Goal: Communication & Community: Answer question/provide support

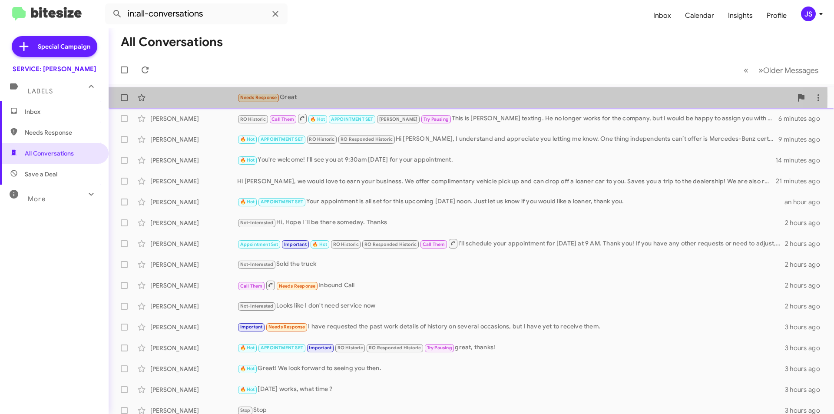
click at [208, 96] on div "Needs Response Great 5 minutes ago" at bounding box center [472, 97] width 712 height 17
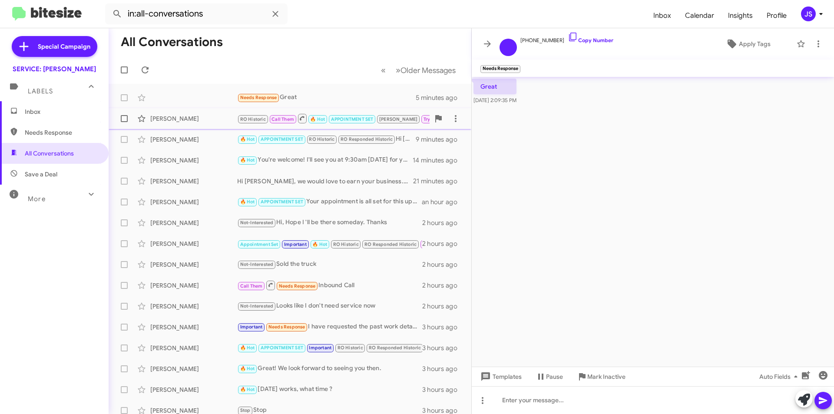
click at [192, 124] on div "Sandra Gerner RO Historic Call Them 🔥 Hot APPOINTMENT SET RAUL Try Pausing This…" at bounding box center [290, 118] width 349 height 17
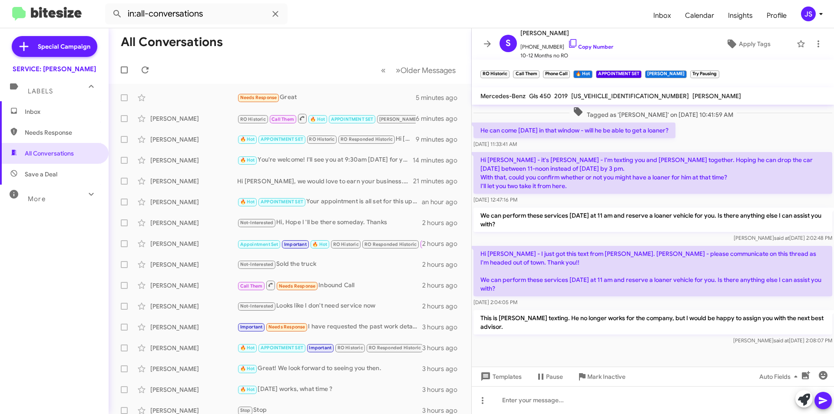
scroll to position [536, 0]
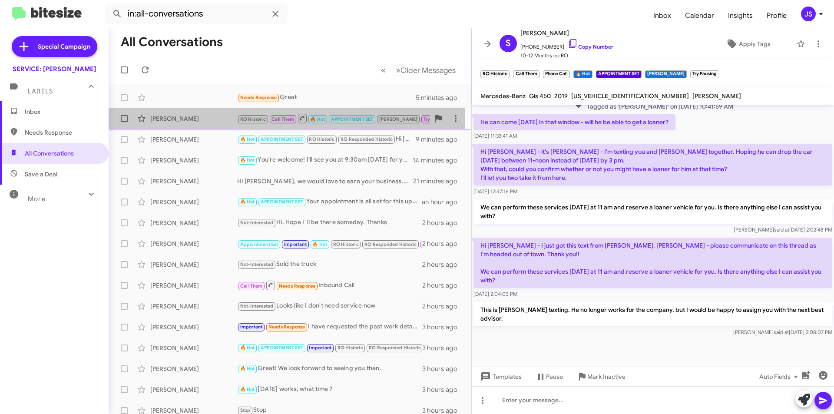
click at [192, 113] on div "Sandra Gerner RO Historic Call Them 🔥 Hot APPOINTMENT SET RAUL Try Pausing This…" at bounding box center [290, 118] width 349 height 17
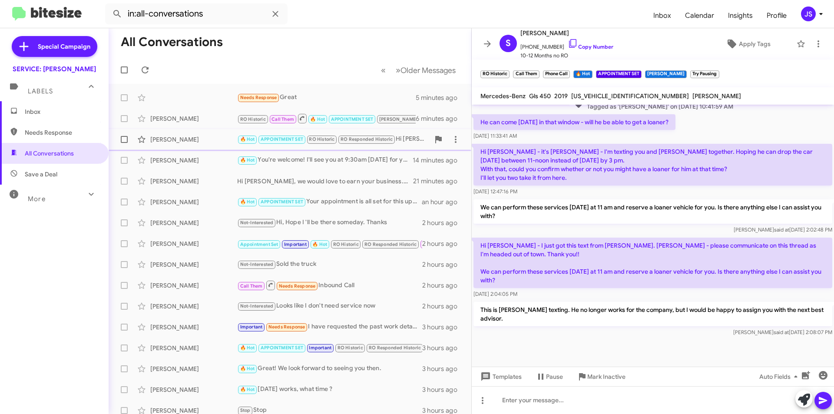
click at [195, 130] on span "Robert Hohmann 🔥 Hot APPOINTMENT SET RO Historic RO Responded Historic Hi Rober…" at bounding box center [290, 139] width 363 height 21
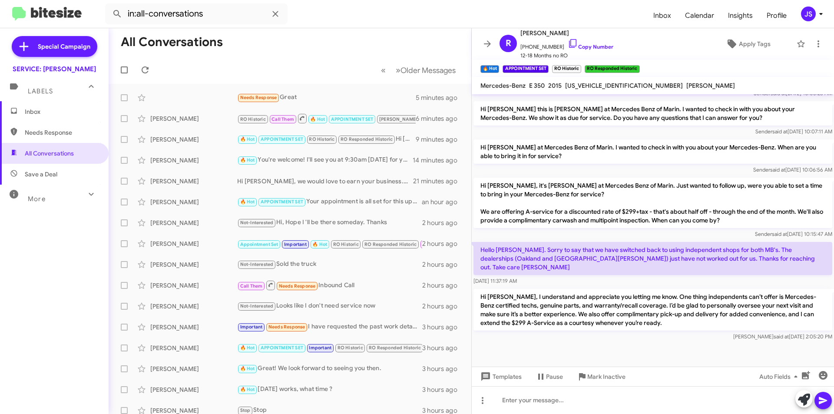
scroll to position [464, 0]
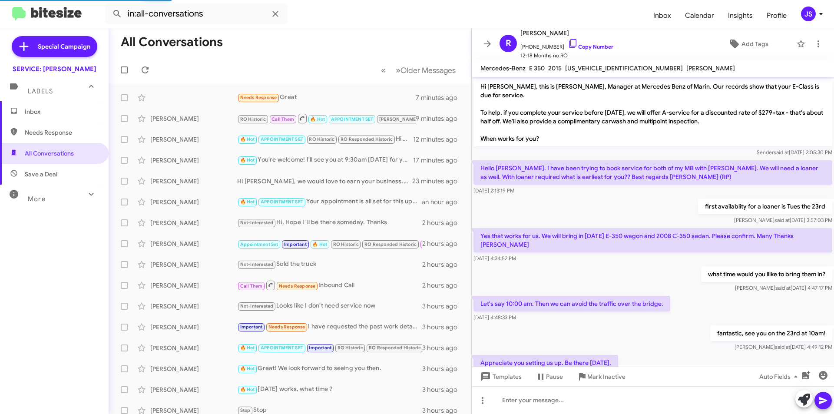
scroll to position [429, 0]
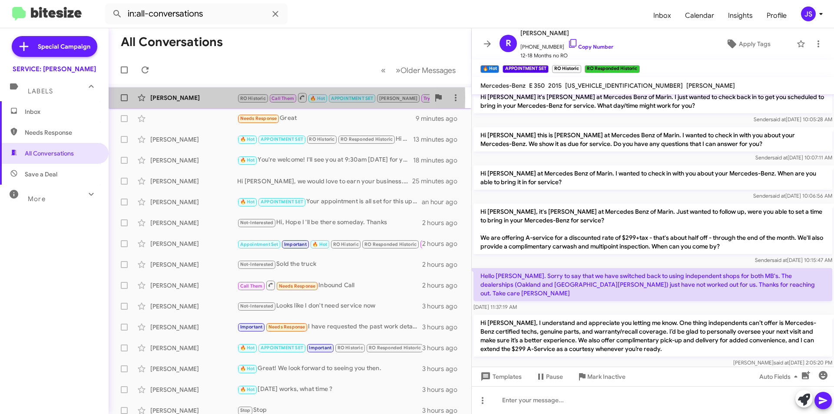
click at [229, 98] on div "[PERSON_NAME]" at bounding box center [193, 97] width 87 height 9
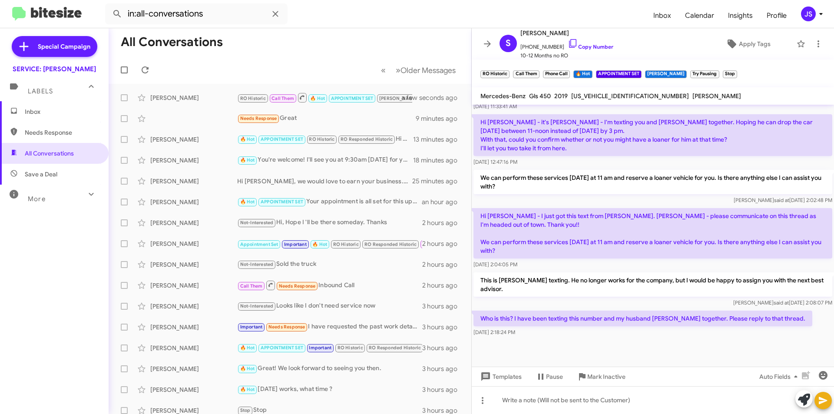
scroll to position [568, 0]
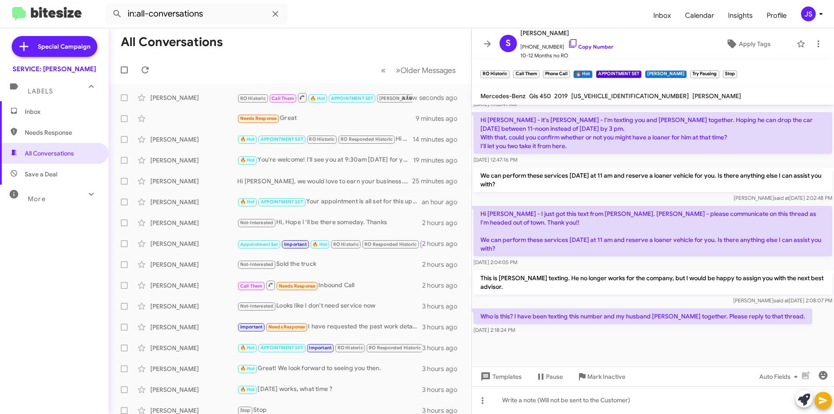
drag, startPoint x: 676, startPoint y: 228, endPoint x: 632, endPoint y: 206, distance: 48.4
click at [632, 206] on p "Hi Chris - I just got this text from Omar. Omar - please communicate on this th…" at bounding box center [653, 231] width 359 height 50
click at [713, 327] on div "Who is this? I have been texting this number and my husband Chris together. Ple…" at bounding box center [653, 322] width 362 height 30
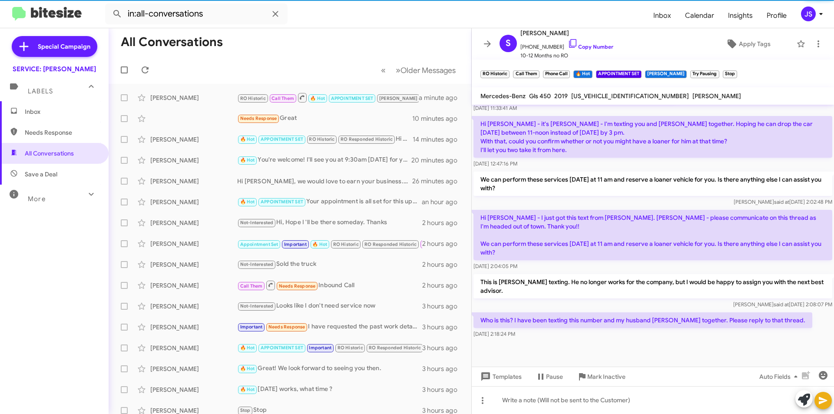
scroll to position [568, 0]
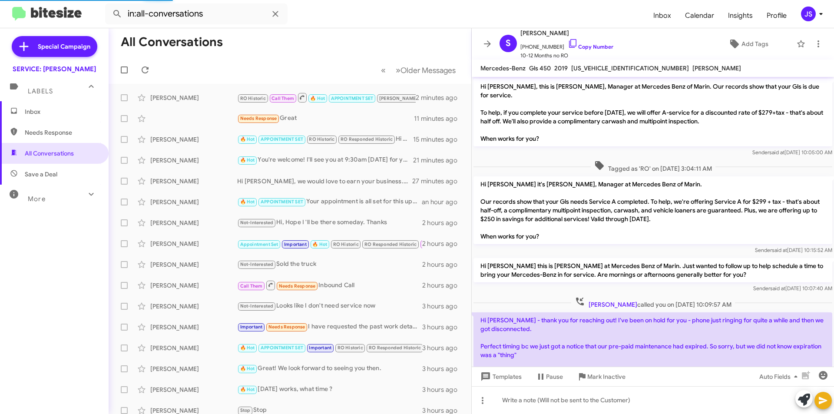
scroll to position [540, 0]
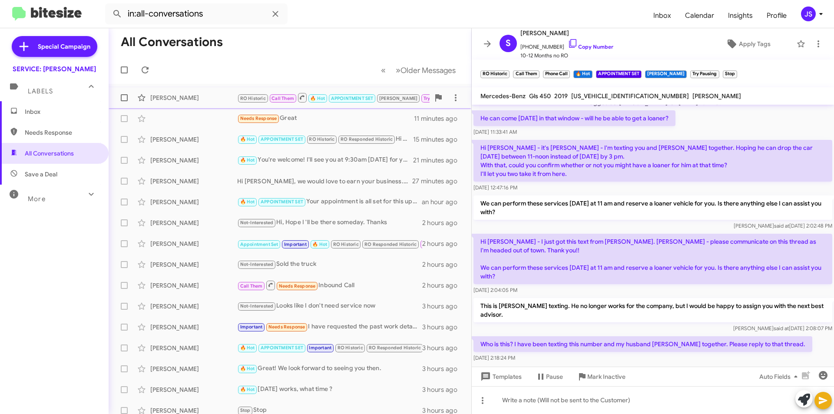
click at [182, 106] on div "Sandra Gerner RO Historic Call Them 🔥 Hot APPOINTMENT SET RAUL Try Pausing Stop…" at bounding box center [290, 97] width 349 height 17
click at [33, 107] on span "Inbox" at bounding box center [54, 111] width 109 height 21
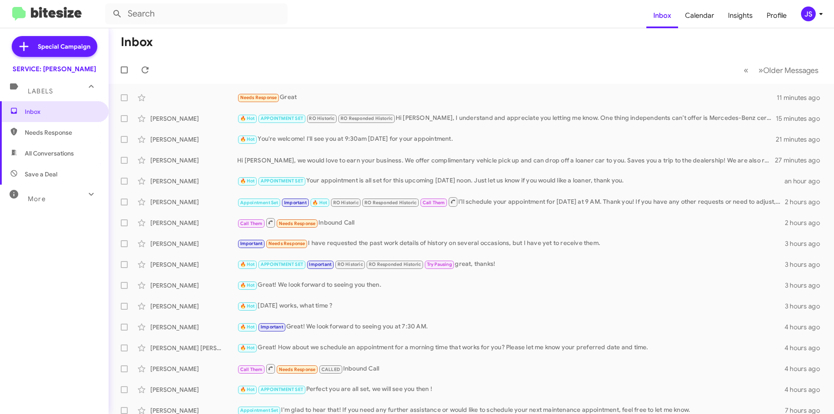
click at [79, 159] on span "All Conversations" at bounding box center [54, 153] width 109 height 21
type input "in:all-conversations"
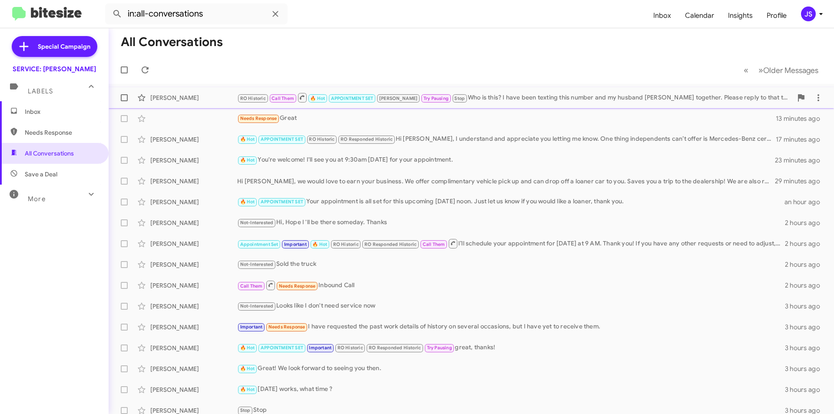
click at [185, 94] on div "[PERSON_NAME]" at bounding box center [193, 97] width 87 height 9
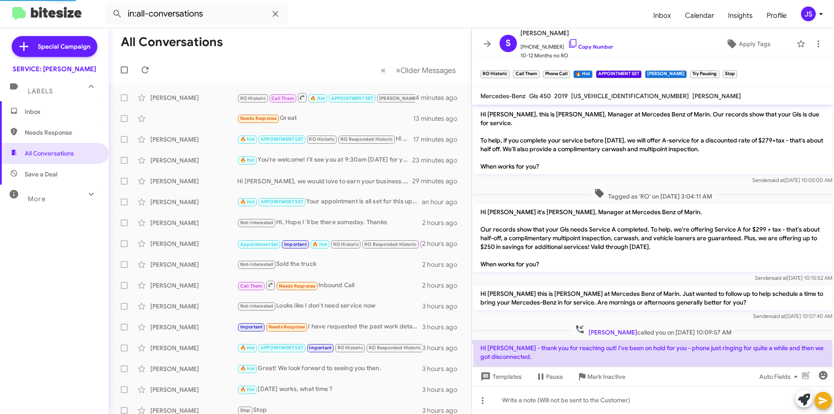
scroll to position [523, 0]
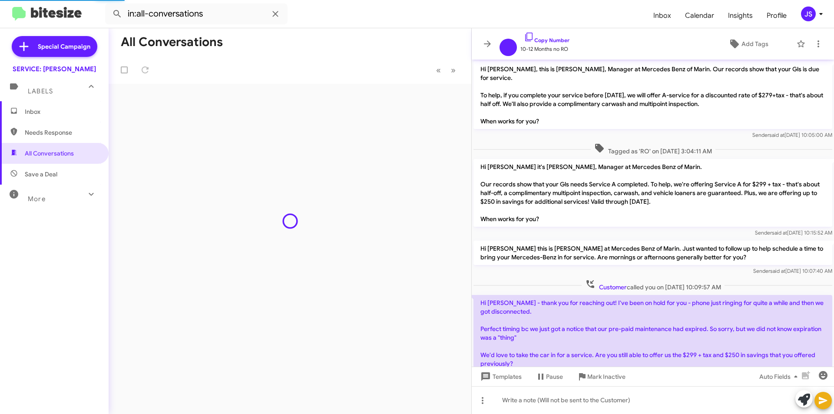
scroll to position [523, 0]
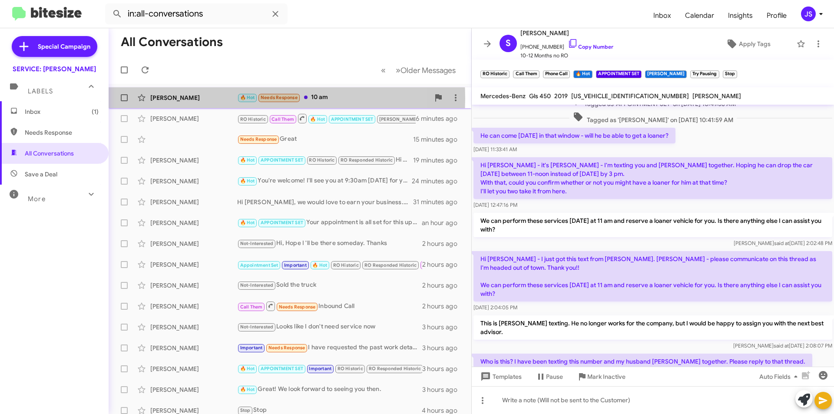
click at [225, 99] on div "[PERSON_NAME]" at bounding box center [193, 97] width 87 height 9
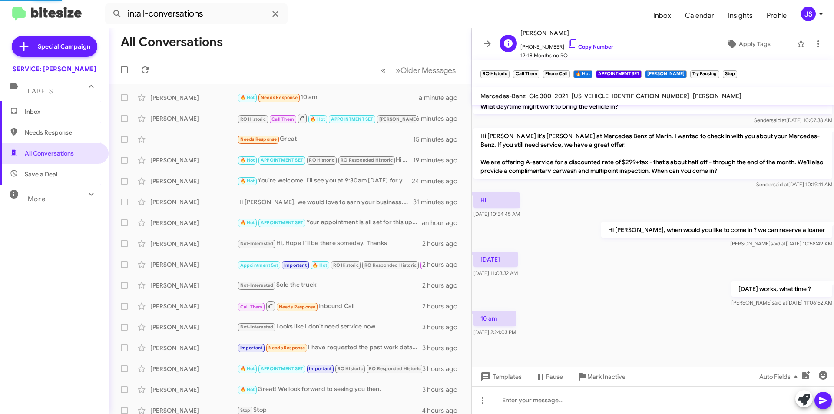
scroll to position [357, 0]
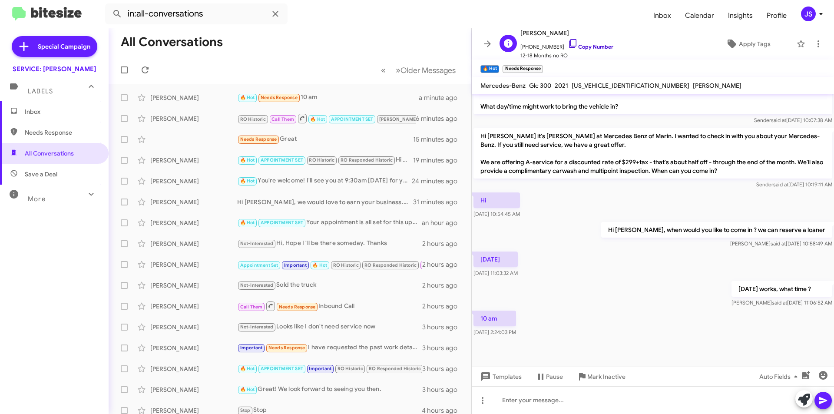
click at [568, 46] on icon at bounding box center [573, 43] width 10 height 10
click at [801, 405] on icon at bounding box center [804, 400] width 12 height 12
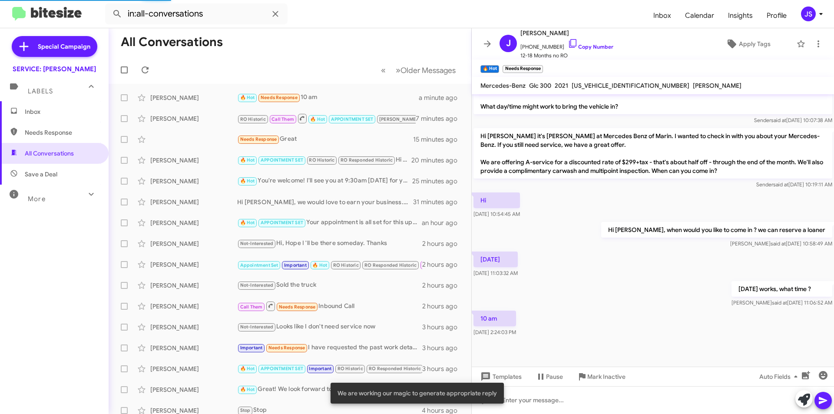
scroll to position [425, 0]
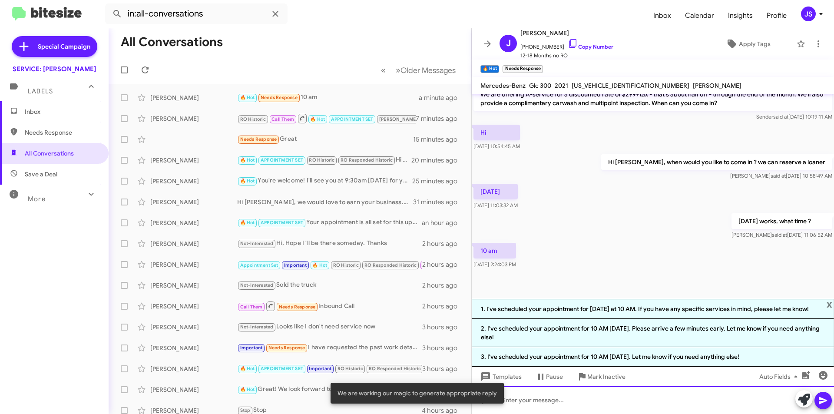
click at [663, 400] on div at bounding box center [653, 400] width 362 height 28
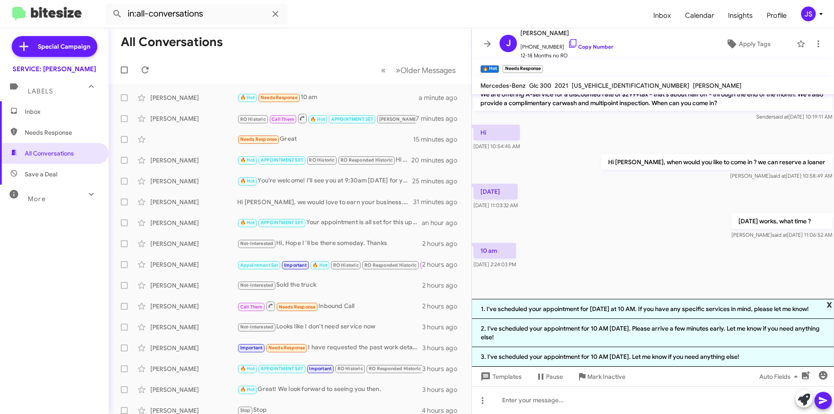
click at [827, 302] on span "x" at bounding box center [830, 304] width 6 height 10
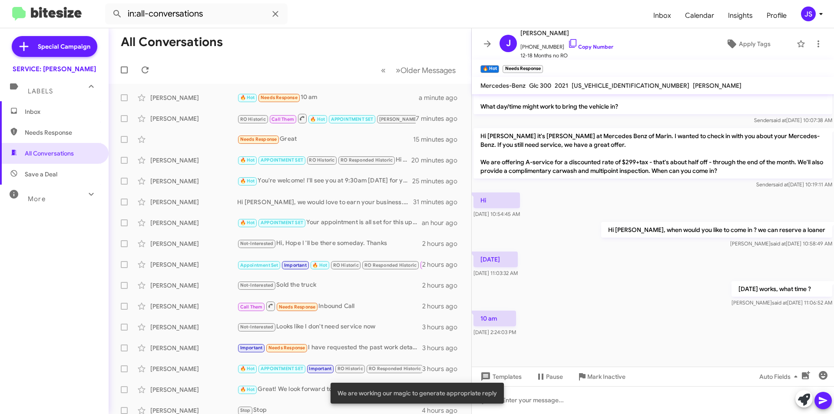
scroll to position [357, 0]
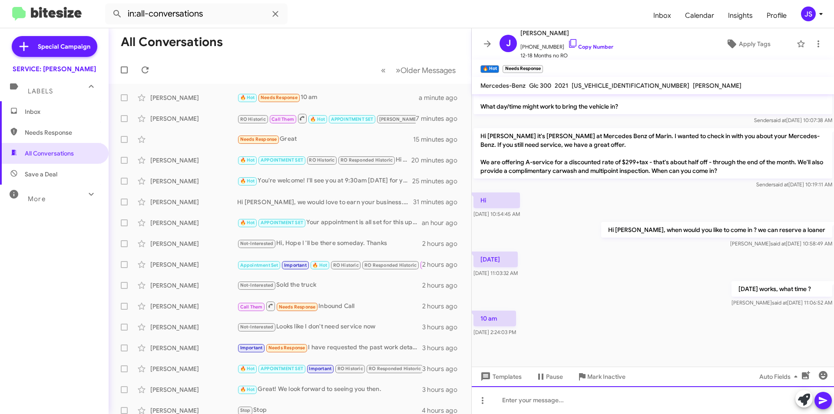
click at [612, 401] on div at bounding box center [653, 400] width 362 height 28
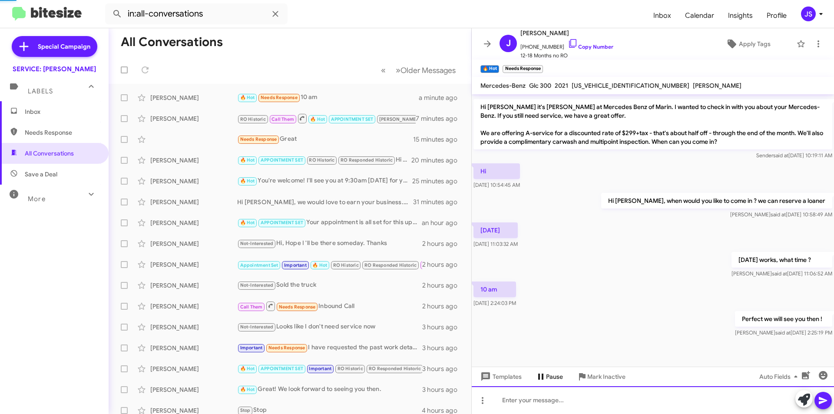
scroll to position [389, 0]
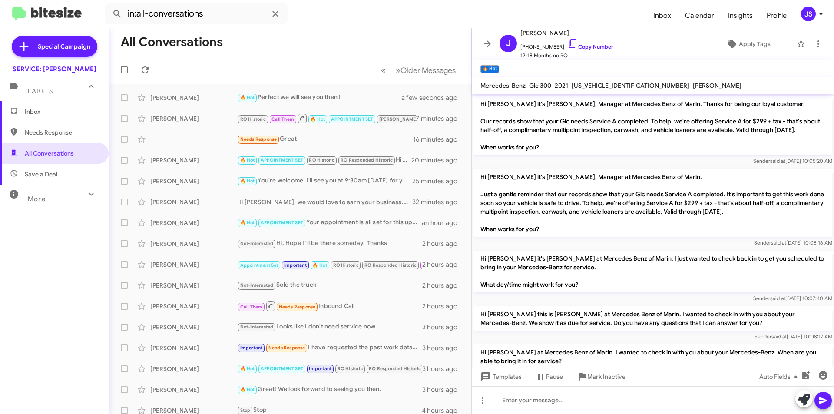
scroll to position [371, 0]
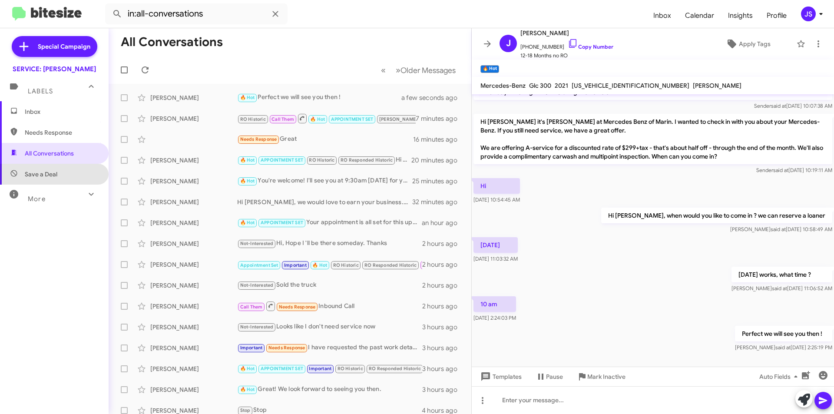
click at [59, 177] on span "Save a Deal" at bounding box center [54, 174] width 109 height 21
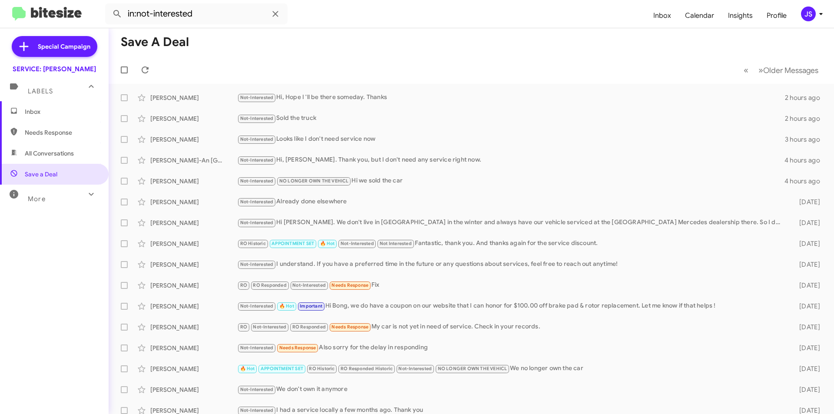
click at [37, 190] on div "More" at bounding box center [45, 195] width 77 height 16
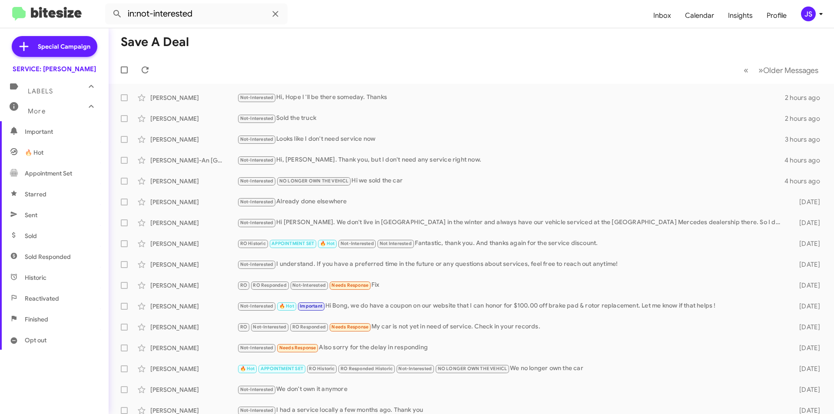
scroll to position [75, 0]
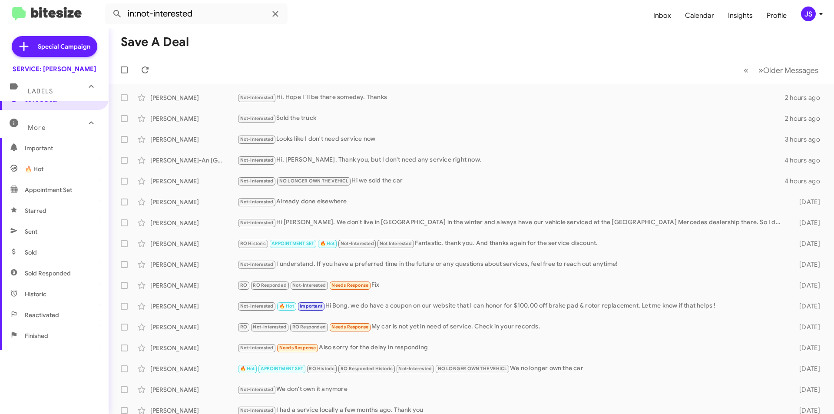
click at [63, 165] on span "🔥 Hot" at bounding box center [54, 169] width 109 height 21
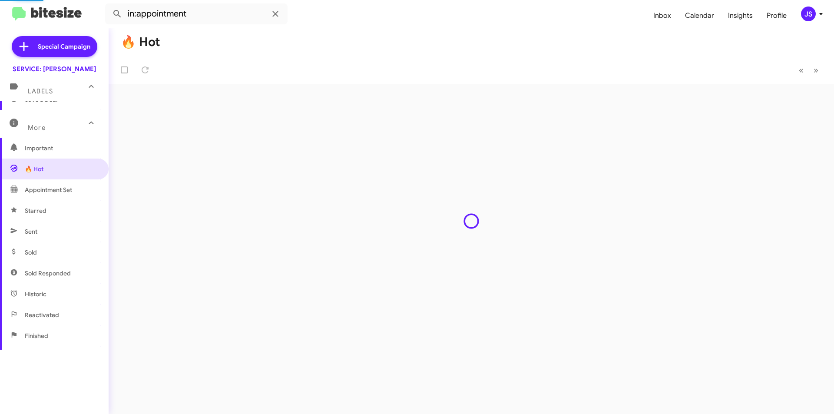
click at [49, 143] on span "Important" at bounding box center [54, 148] width 109 height 21
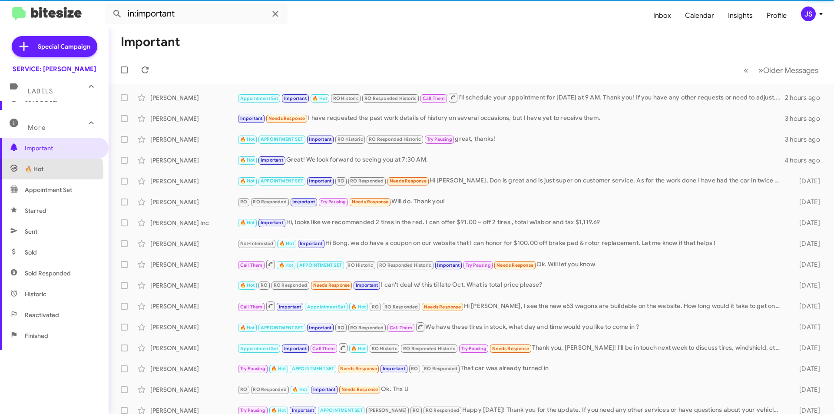
click at [48, 171] on span "🔥 Hot" at bounding box center [54, 169] width 109 height 21
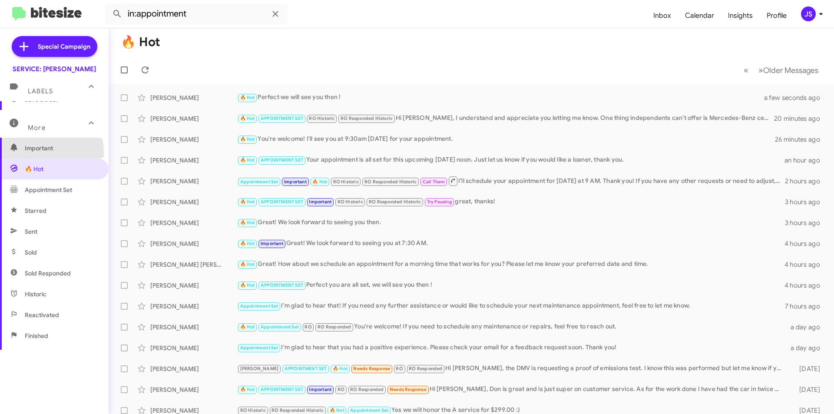
click at [46, 152] on span "Important" at bounding box center [62, 148] width 74 height 9
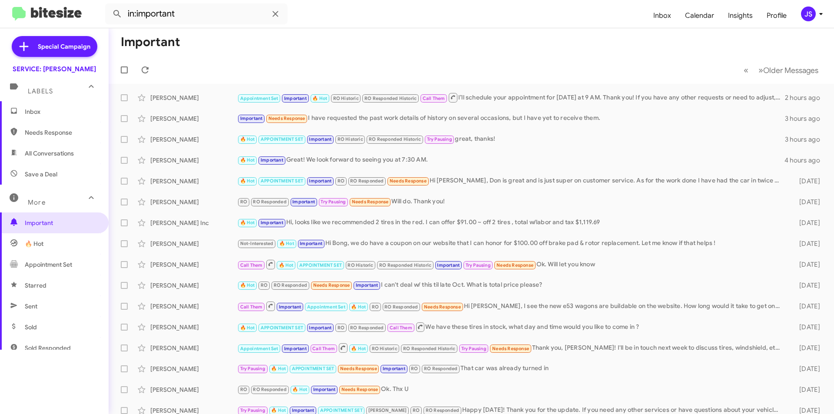
click at [51, 171] on span "Save a Deal" at bounding box center [41, 174] width 33 height 9
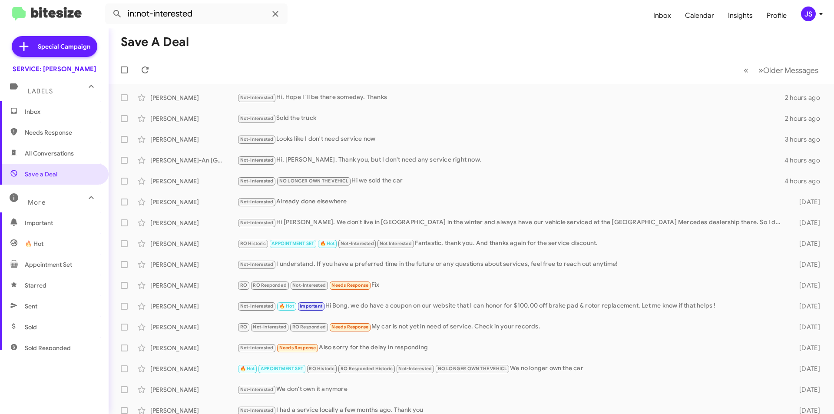
click at [53, 151] on span "All Conversations" at bounding box center [49, 153] width 49 height 9
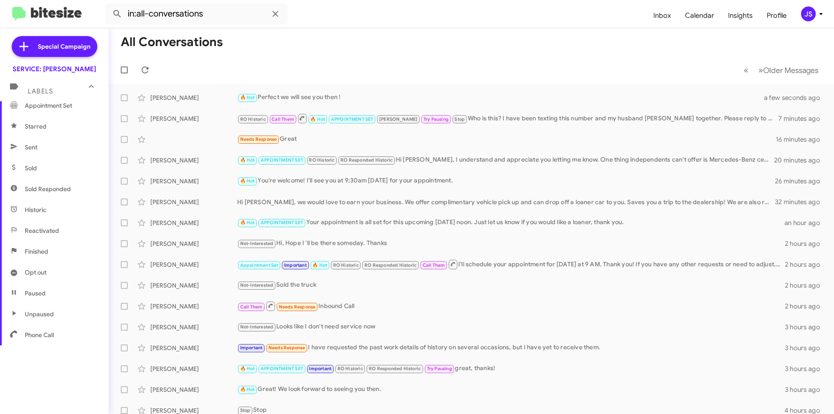
scroll to position [162, 0]
click at [49, 295] on span "Paused" at bounding box center [54, 290] width 109 height 21
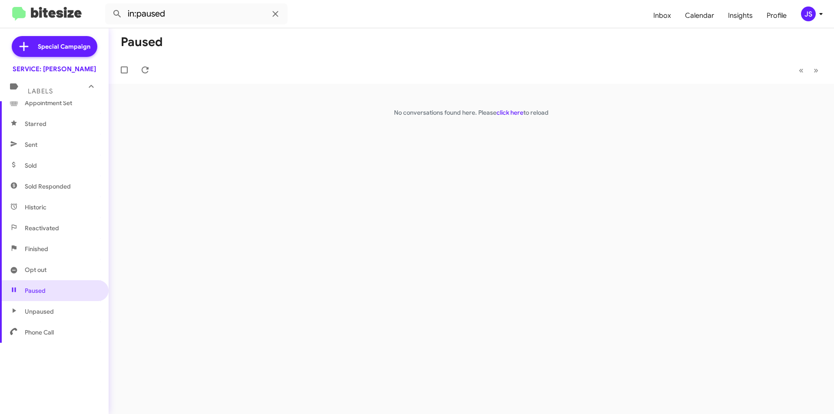
click at [44, 266] on span "Opt out" at bounding box center [36, 269] width 22 height 9
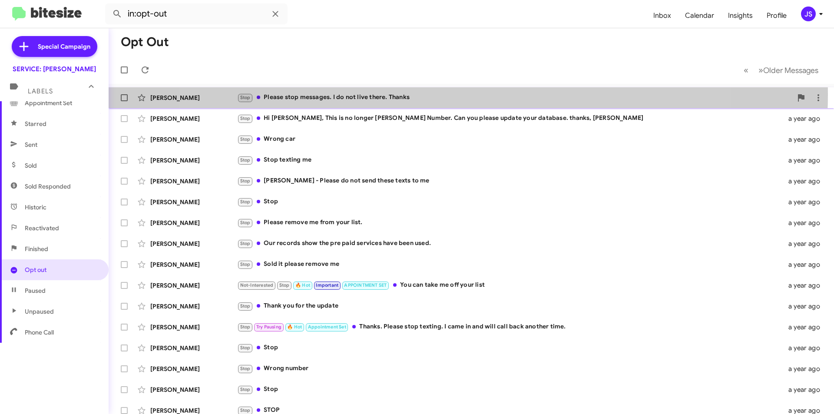
click at [448, 94] on div "Stop Please stop messages. I do not live there. Thanks" at bounding box center [514, 98] width 555 height 10
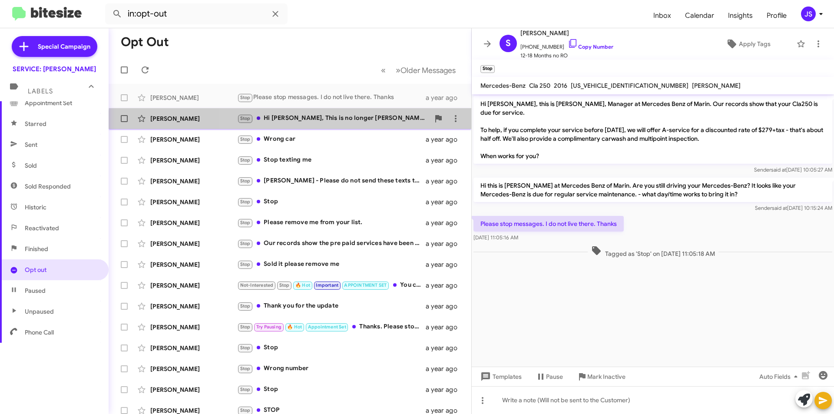
click at [331, 124] on div "Robert Young Stop Hi Omar, This is no longer Roberts Number. Can you please upd…" at bounding box center [290, 118] width 349 height 17
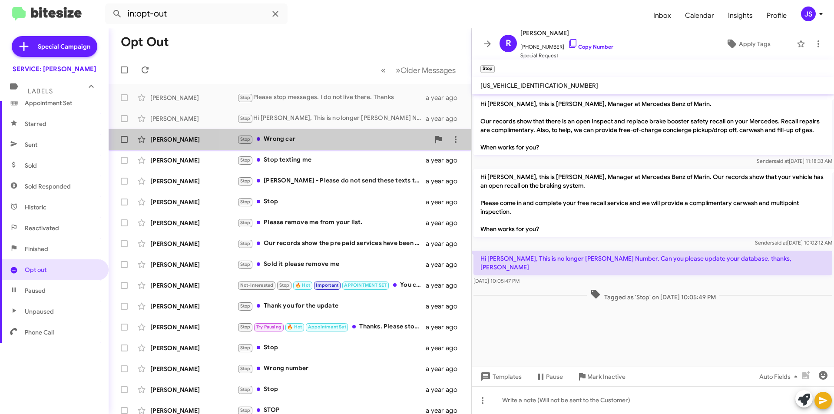
click at [328, 140] on div "Stop Wrong car" at bounding box center [333, 139] width 192 height 10
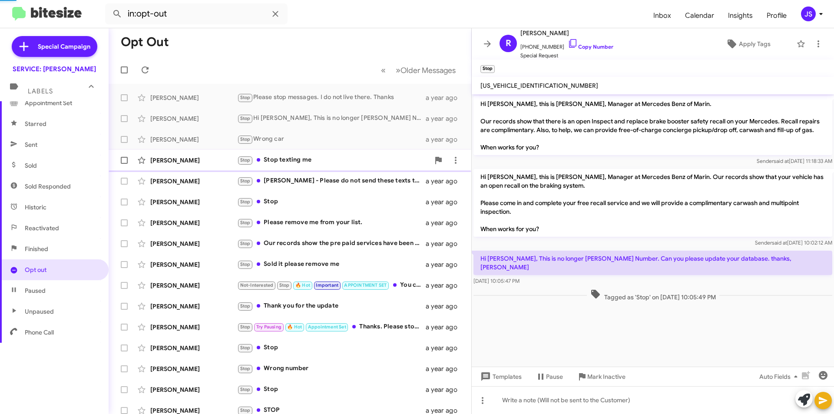
scroll to position [29, 0]
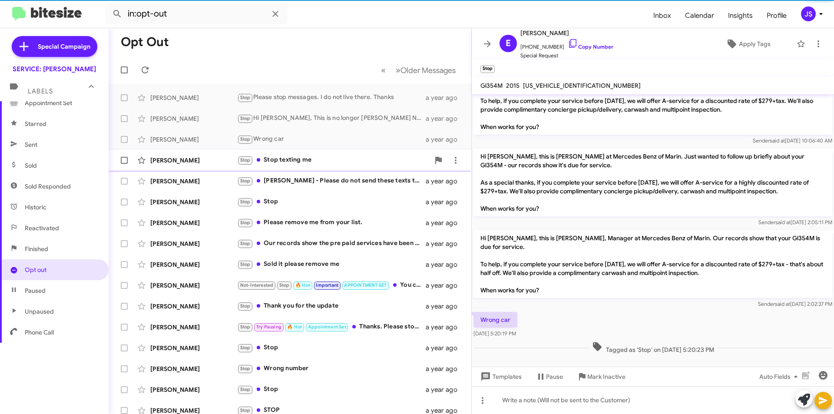
click at [336, 160] on div "Stop Stop texting me" at bounding box center [333, 160] width 192 height 10
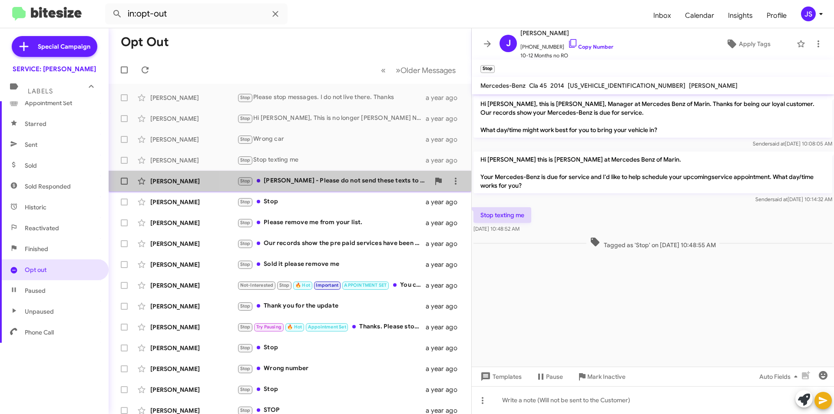
click at [358, 176] on div "Stop Omar - Please do not send these texts to me" at bounding box center [333, 181] width 192 height 10
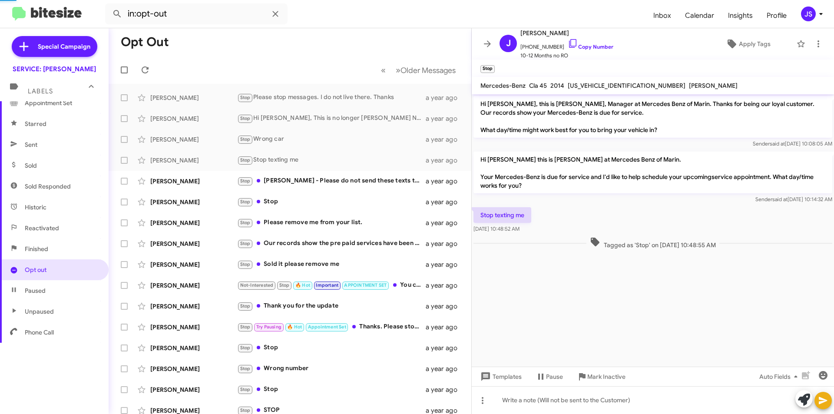
scroll to position [27, 0]
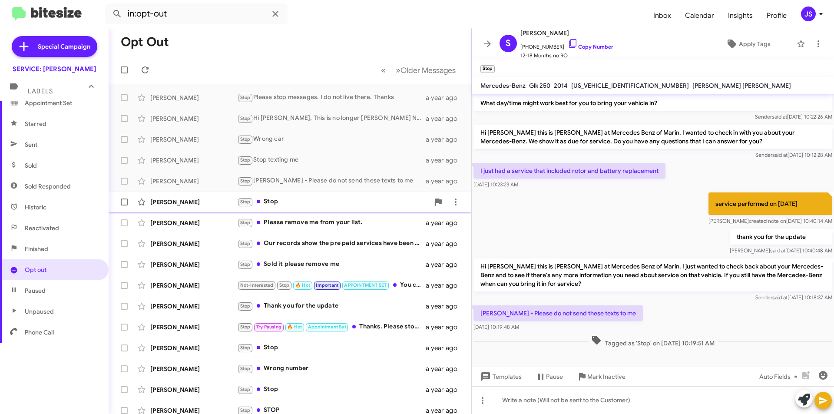
click at [341, 209] on div "Barbara Parlapiano Stop Stop a year ago" at bounding box center [290, 201] width 349 height 17
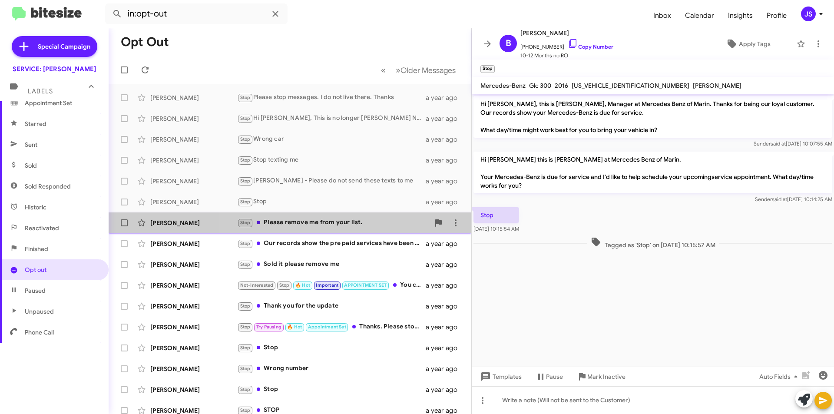
click at [338, 220] on div "Stop Please remove me from your list." at bounding box center [333, 223] width 192 height 10
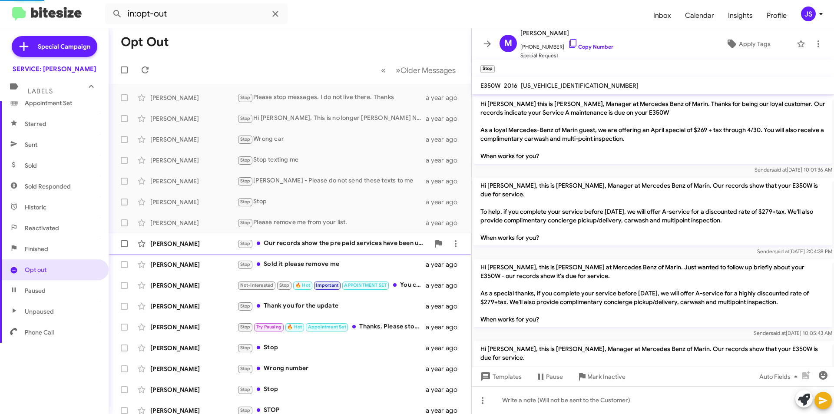
scroll to position [113, 0]
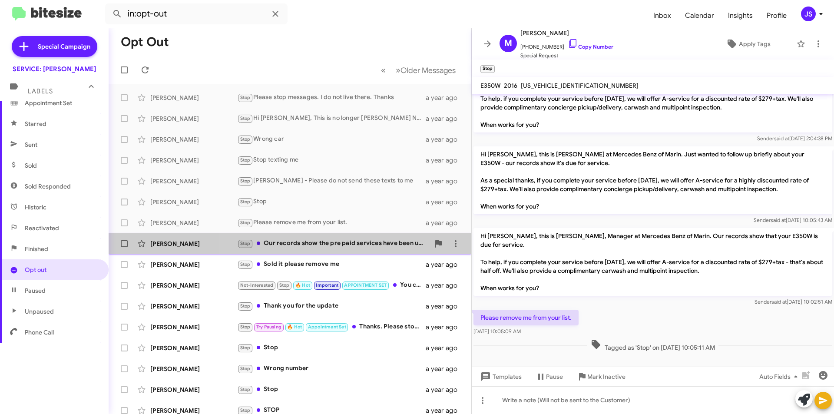
click at [341, 243] on div "Stop Our records show the pre paid services have been used." at bounding box center [333, 244] width 192 height 10
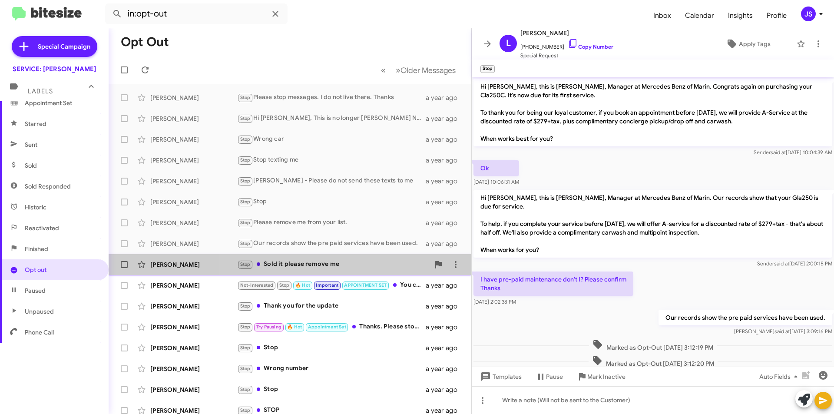
click at [336, 264] on div "Stop Sold it please remove me" at bounding box center [333, 264] width 192 height 10
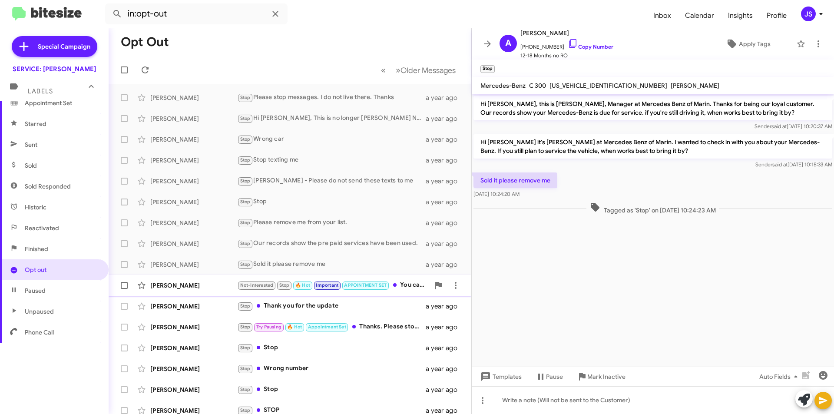
click at [405, 284] on div "Not-Interested Stop 🔥 Hot Important APPOINTMENT SET You can take me off your li…" at bounding box center [333, 285] width 192 height 10
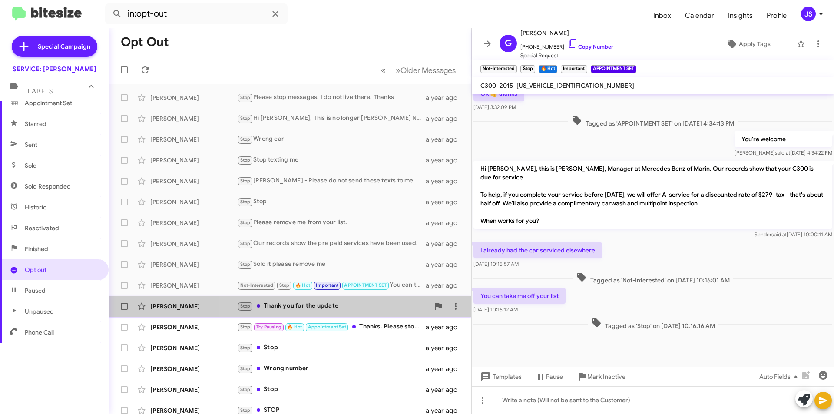
click at [380, 305] on div "Stop Thank you for the update" at bounding box center [333, 306] width 192 height 10
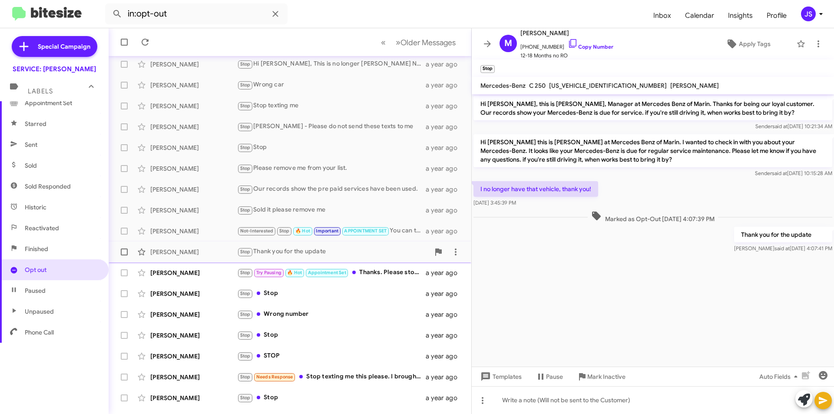
scroll to position [87, 0]
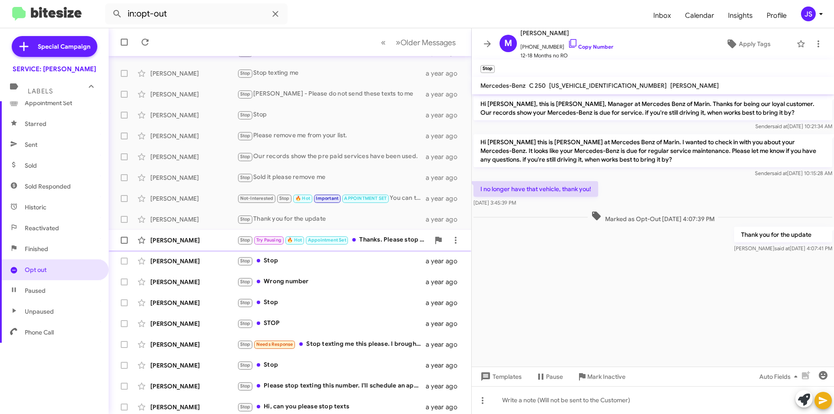
click at [365, 238] on div "Stop Try Pausing 🔥 Hot Appointment Set Thanks. Please stop texting. I came in a…" at bounding box center [333, 240] width 192 height 10
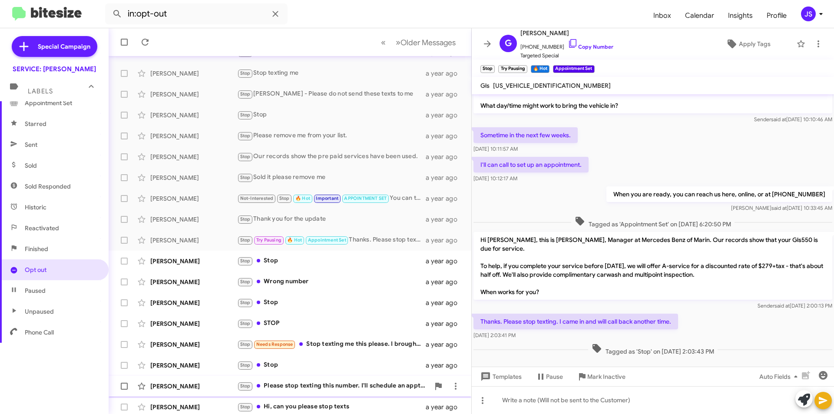
scroll to position [90, 0]
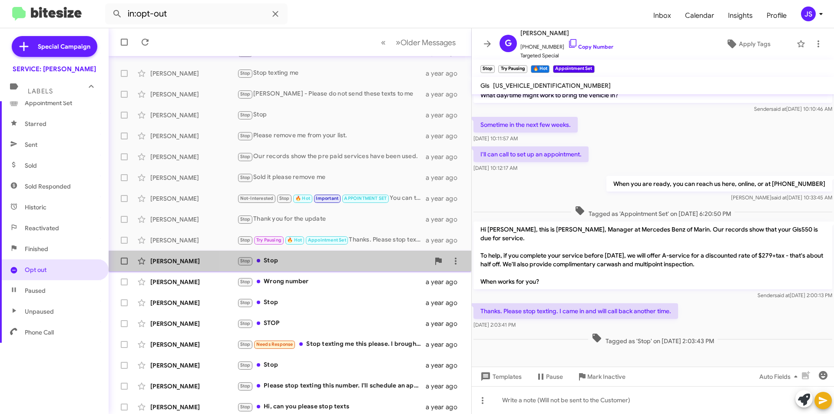
click at [295, 264] on div "Stop Stop" at bounding box center [333, 261] width 192 height 10
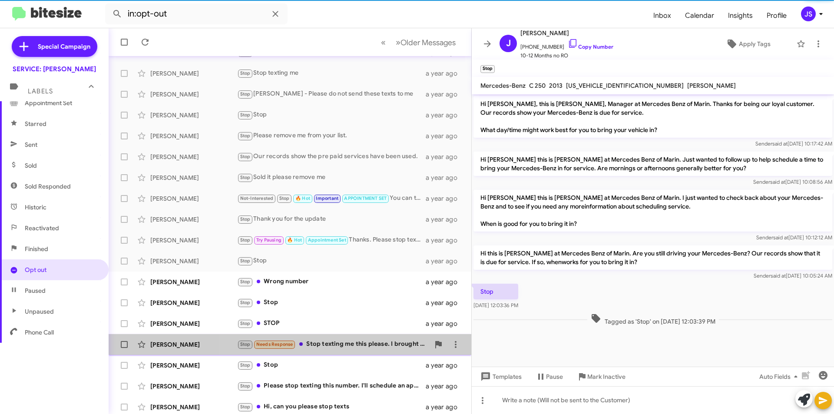
click at [333, 341] on div "Stop Needs Response Stop texting me this please. I brought it to Oakland. You c…" at bounding box center [333, 344] width 192 height 10
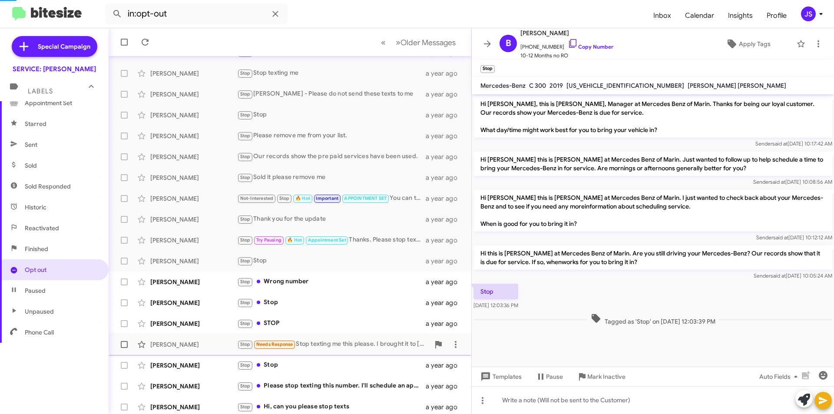
scroll to position [6, 0]
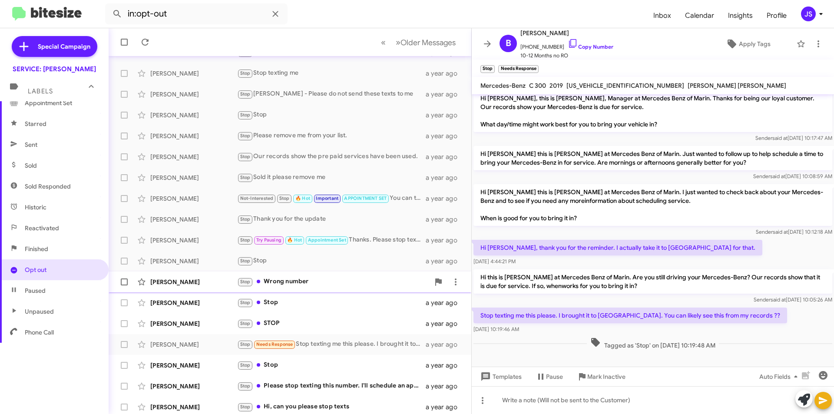
click at [305, 274] on div "Martin Trieb Stop Wrong number a year ago" at bounding box center [290, 281] width 349 height 17
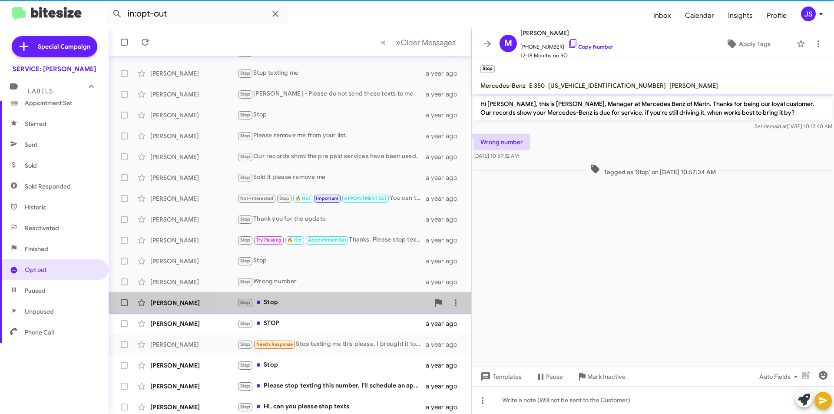
click at [303, 297] on div "Shirley Clitt Stop Stop a year ago" at bounding box center [290, 302] width 349 height 17
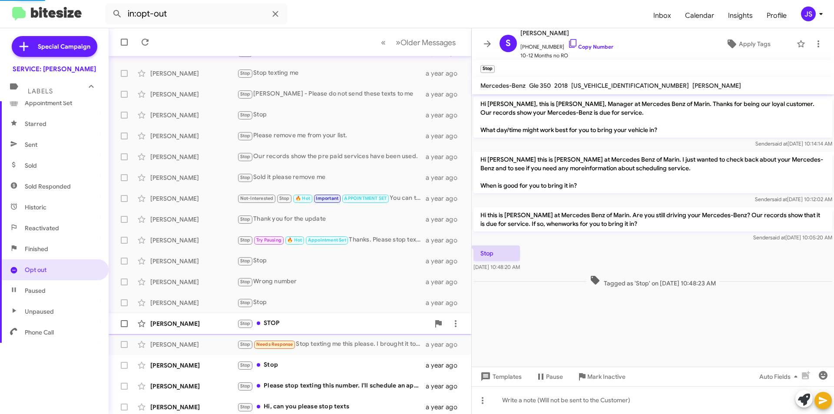
click at [320, 320] on div "Stop STOP" at bounding box center [333, 323] width 192 height 10
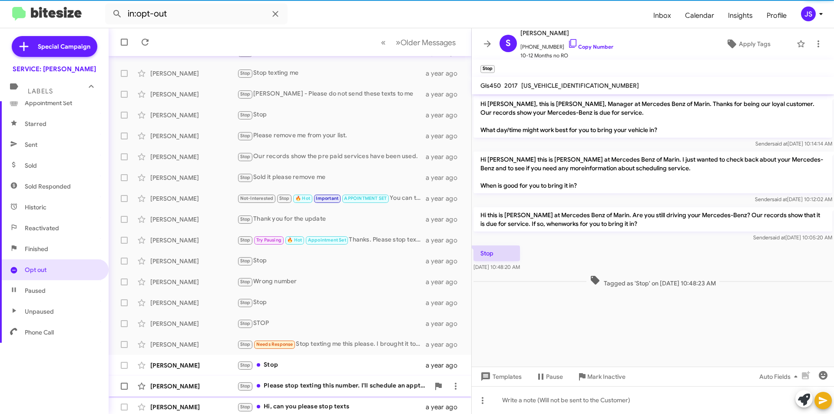
scroll to position [113, 0]
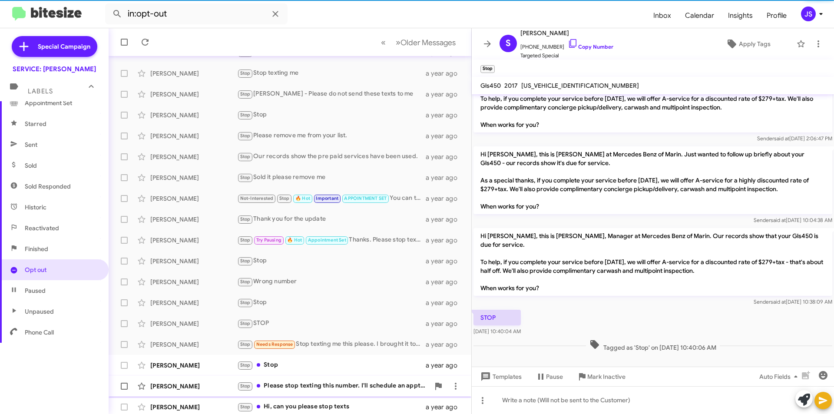
click at [336, 379] on div "Sylvia Lee Stop Please stop texting this number. I'll schedule an appt if neede…" at bounding box center [290, 386] width 349 height 17
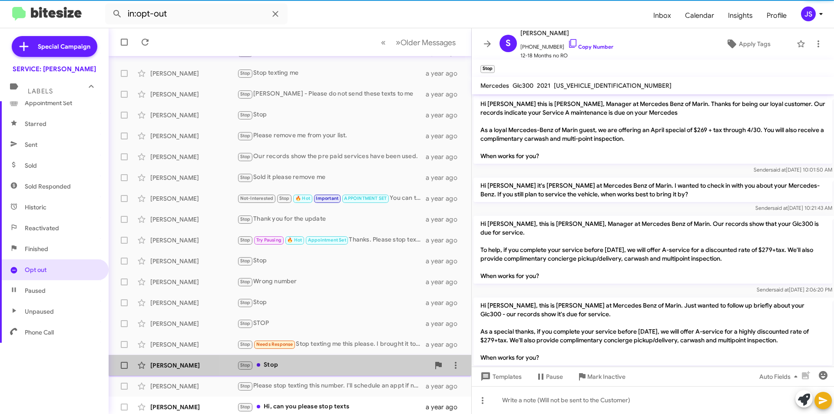
click at [339, 368] on div "Stop Stop" at bounding box center [333, 365] width 192 height 10
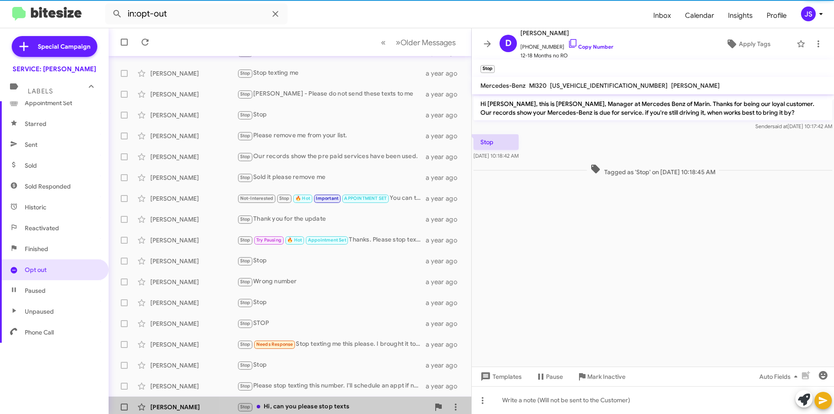
click at [330, 405] on div "Stop Hi, can you please stop texts" at bounding box center [333, 407] width 192 height 10
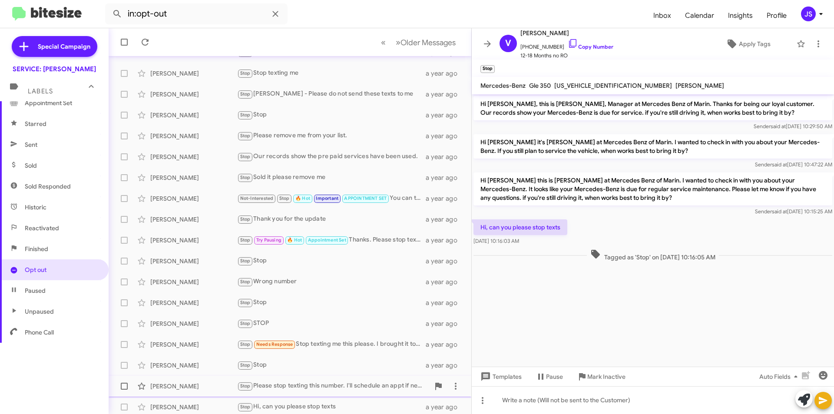
click at [332, 380] on div "Sylvia Lee Stop Please stop texting this number. I'll schedule an appt if neede…" at bounding box center [290, 386] width 349 height 17
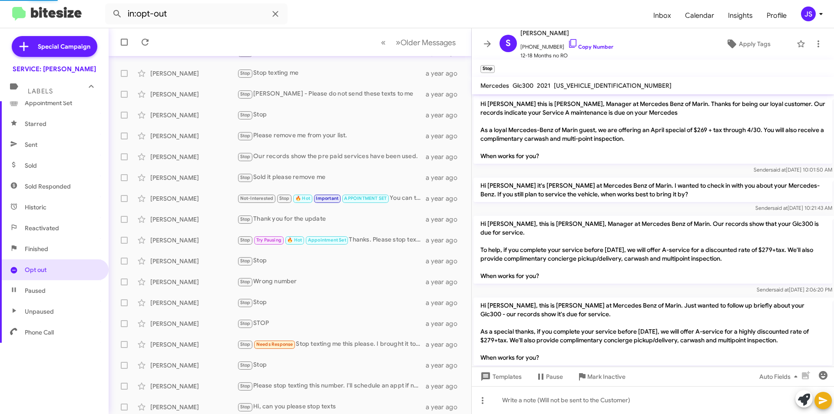
scroll to position [159, 0]
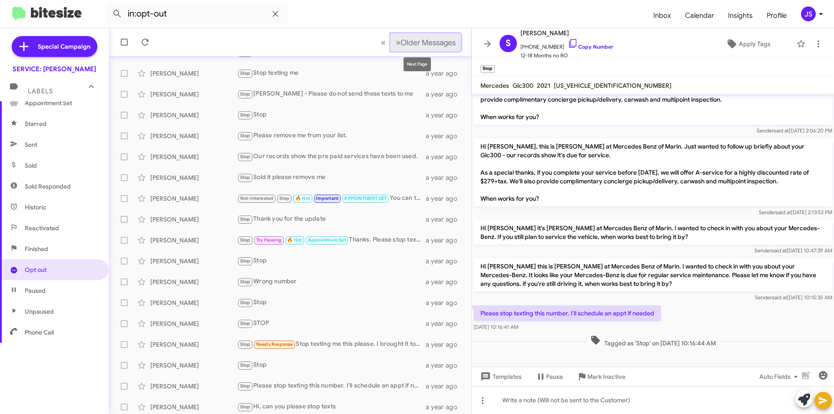
click at [419, 45] on span "Older Messages" at bounding box center [428, 43] width 55 height 10
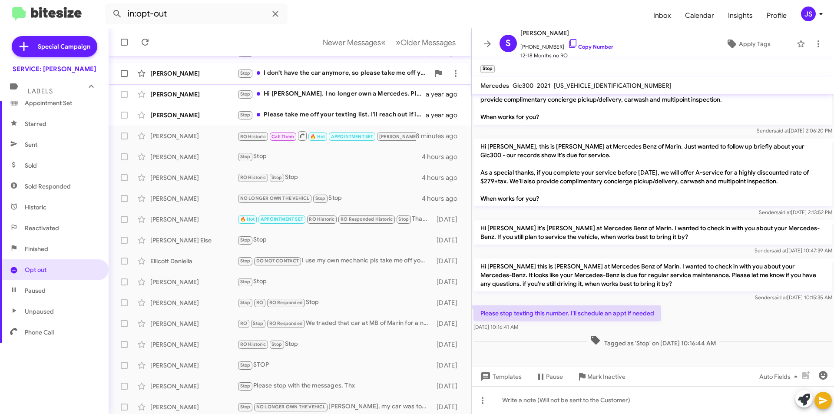
click at [239, 76] on small "Stop" at bounding box center [245, 74] width 14 height 8
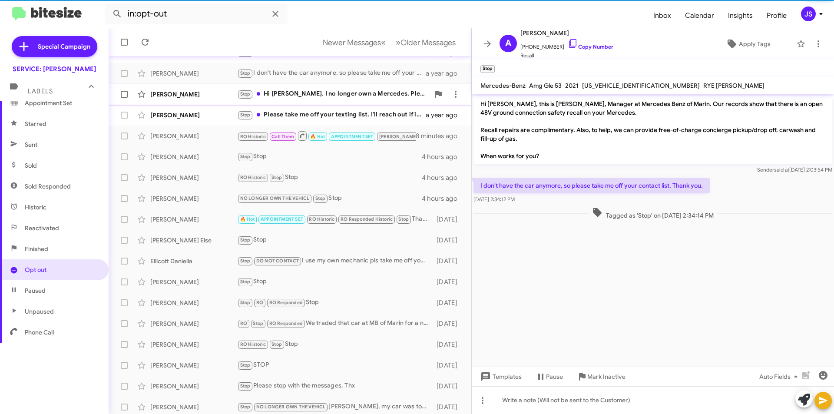
click at [221, 94] on div "Jakob Mieritz" at bounding box center [193, 94] width 87 height 9
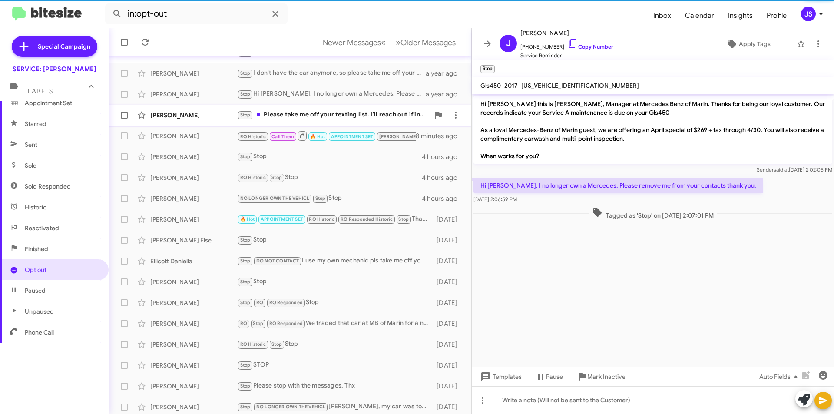
click at [214, 114] on div "Jon Hirschkop" at bounding box center [193, 115] width 87 height 9
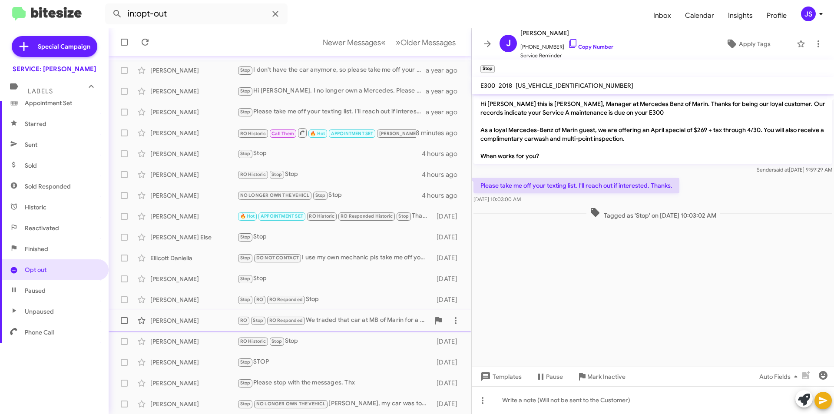
scroll to position [90, 0]
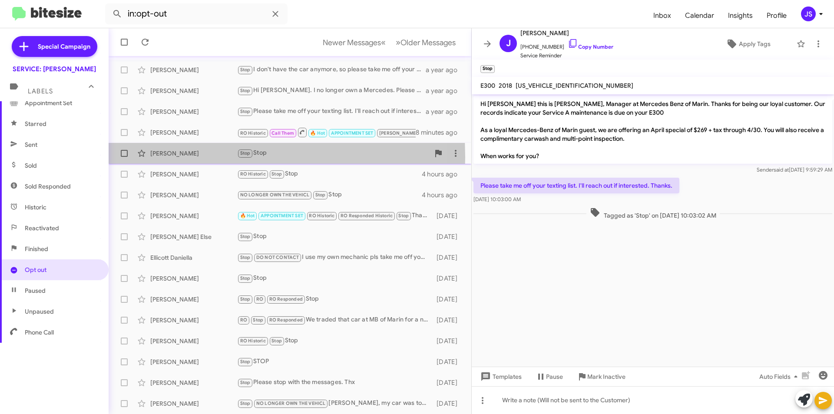
click at [180, 157] on div "[PERSON_NAME]" at bounding box center [193, 153] width 87 height 9
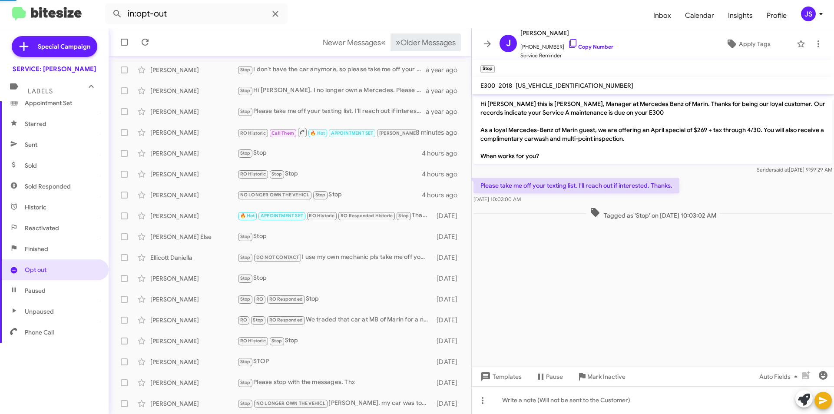
scroll to position [187, 0]
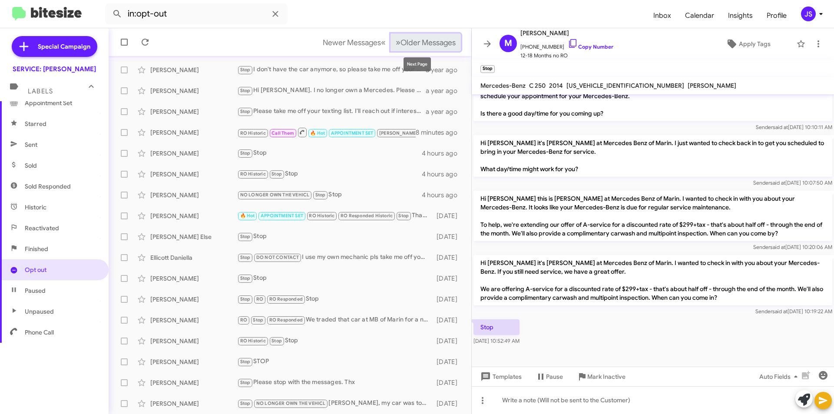
click at [431, 42] on span "Older Messages" at bounding box center [428, 43] width 55 height 10
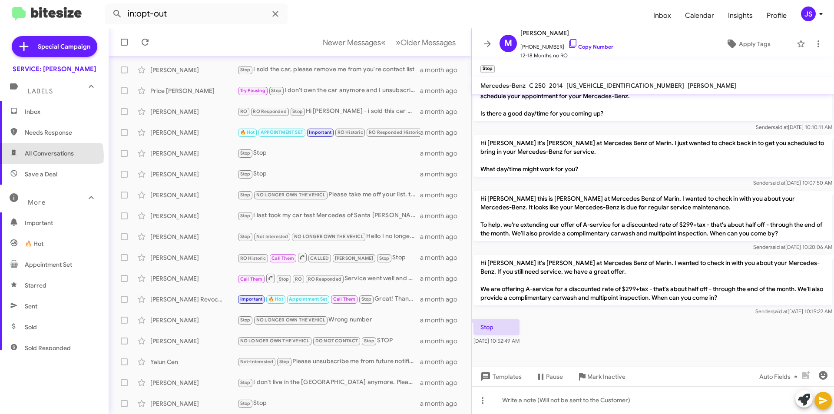
click at [50, 156] on span "All Conversations" at bounding box center [49, 153] width 49 height 9
type input "in:all-conversations"
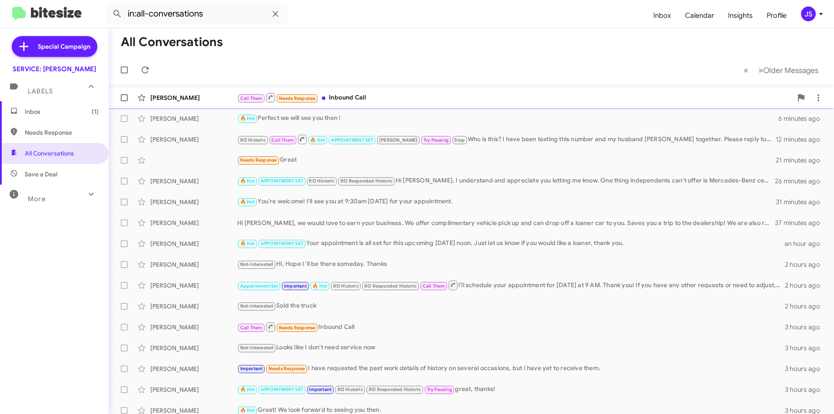
click at [570, 100] on div "Call Them Needs Response Inbound Call" at bounding box center [514, 97] width 555 height 11
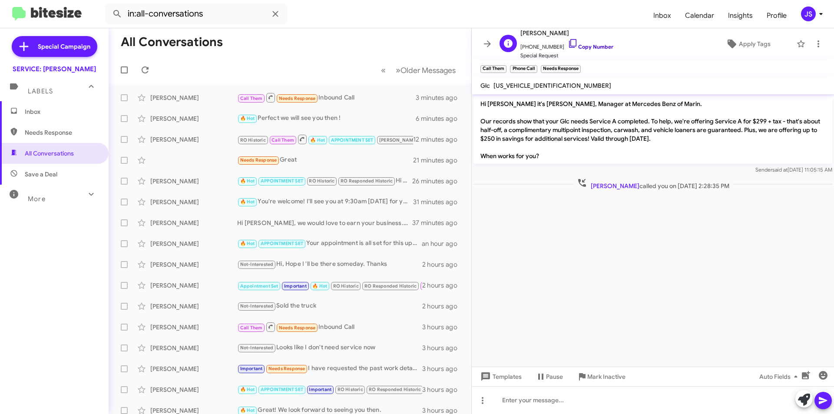
click at [568, 43] on icon at bounding box center [573, 43] width 10 height 10
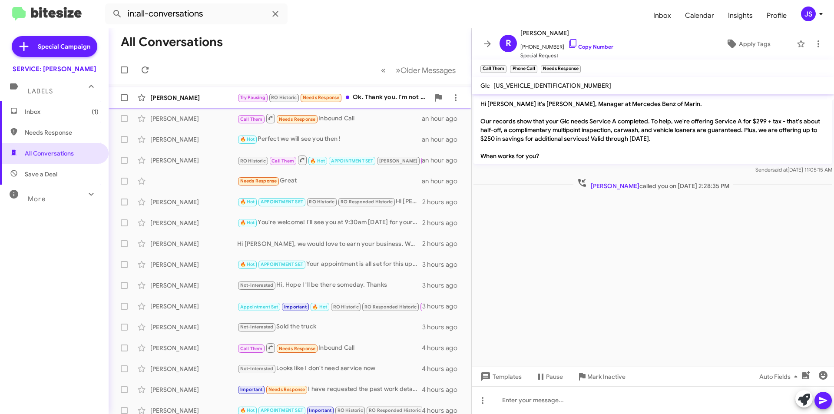
click at [373, 95] on div "Try Pausing RO Historic Needs Response Ok. Thank you. I'm not working right now…" at bounding box center [333, 98] width 192 height 10
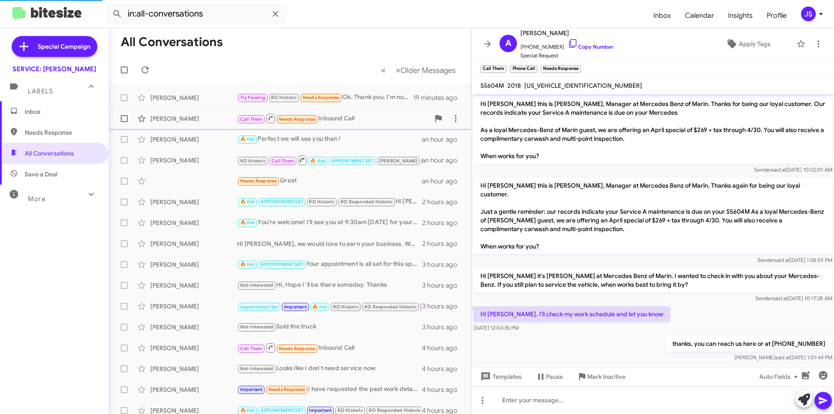
scroll to position [783, 0]
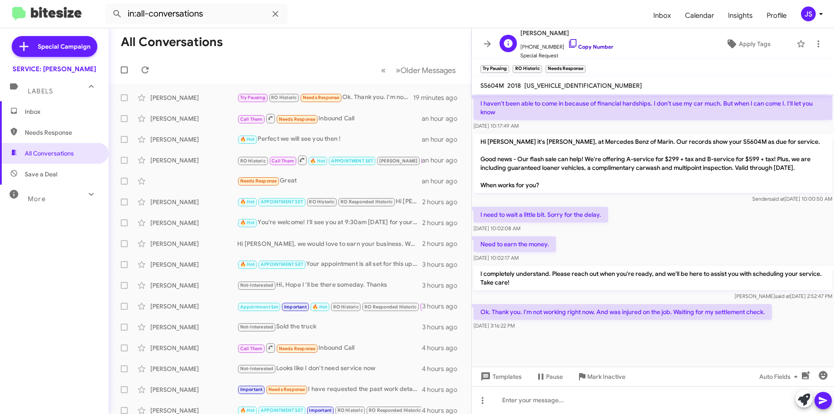
click at [568, 47] on icon at bounding box center [573, 43] width 10 height 10
click at [735, 344] on div at bounding box center [653, 353] width 362 height 43
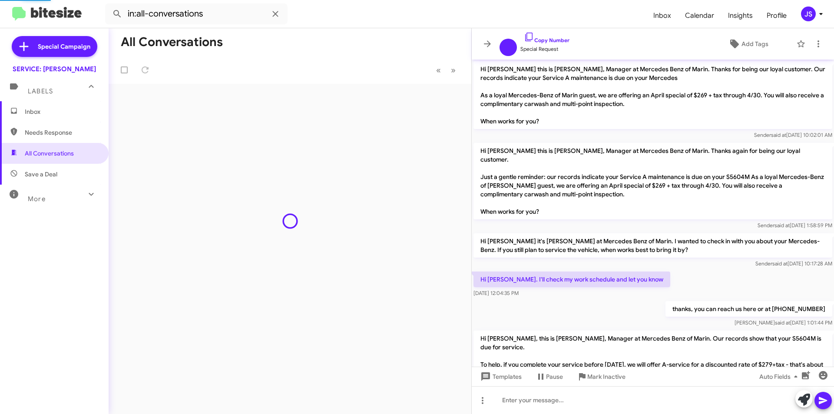
scroll to position [748, 0]
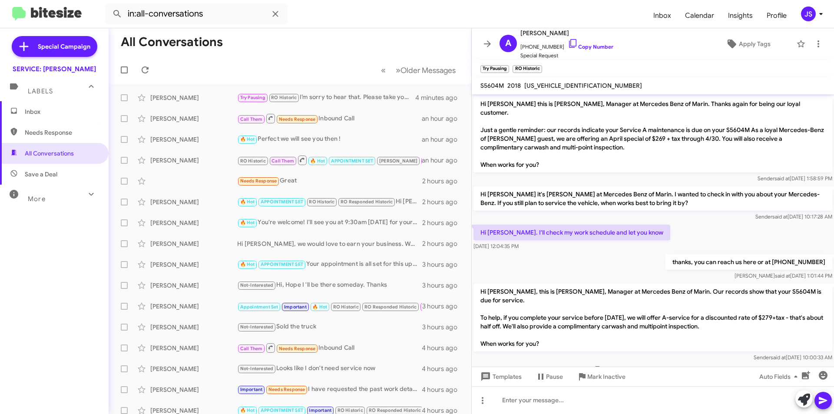
scroll to position [722, 0]
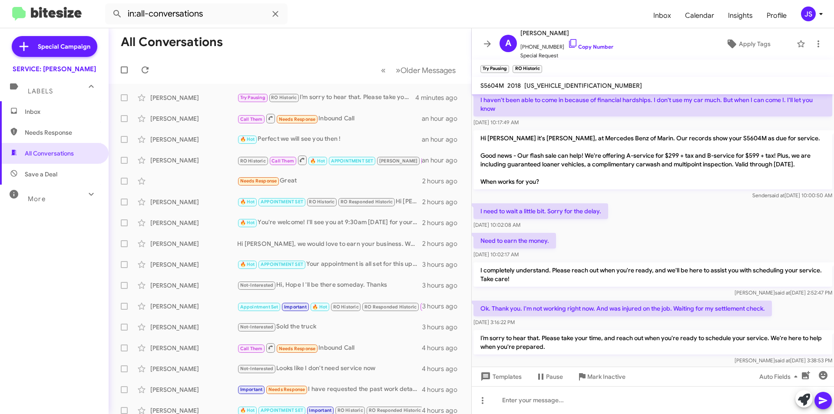
scroll to position [739, 0]
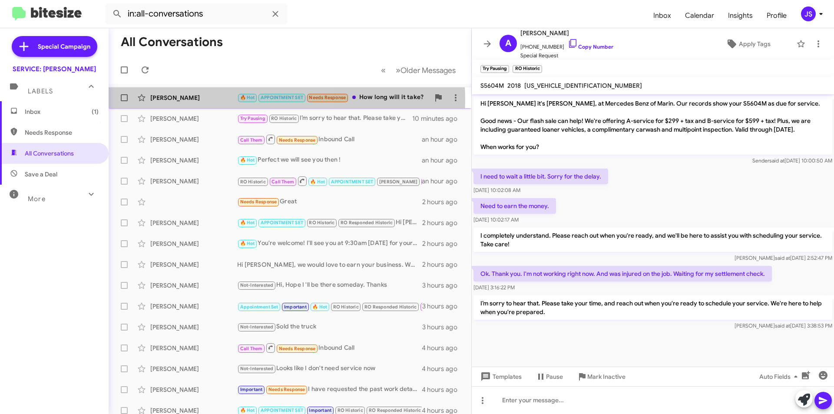
click at [234, 101] on div "[PERSON_NAME]" at bounding box center [193, 97] width 87 height 9
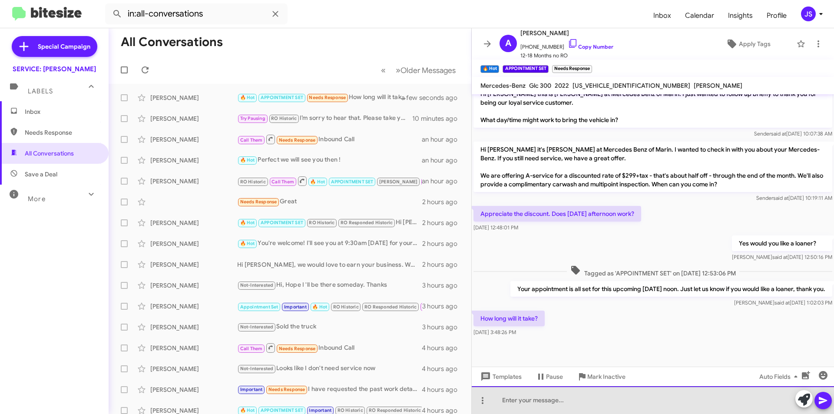
click at [670, 404] on div at bounding box center [653, 400] width 362 height 28
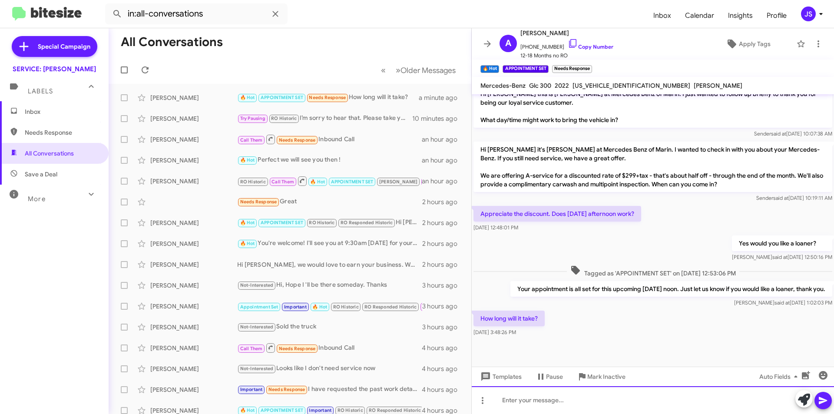
click at [532, 407] on div at bounding box center [653, 400] width 362 height 28
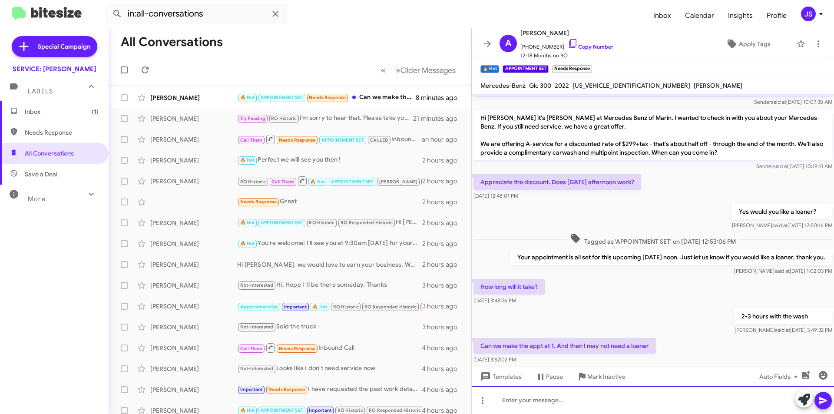
scroll to position [0, 0]
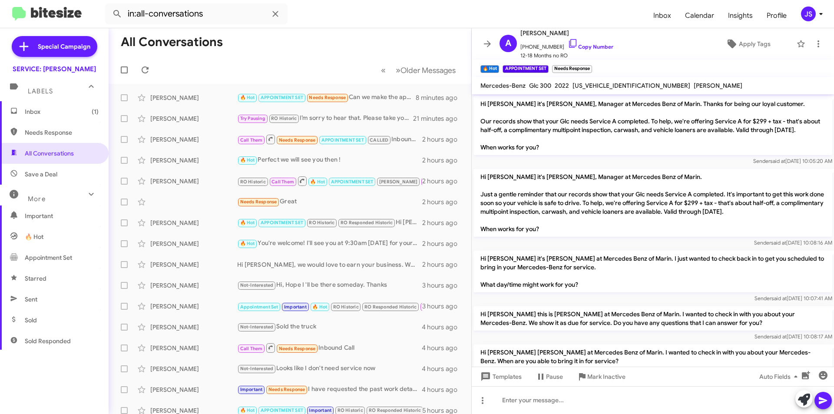
scroll to position [407, 0]
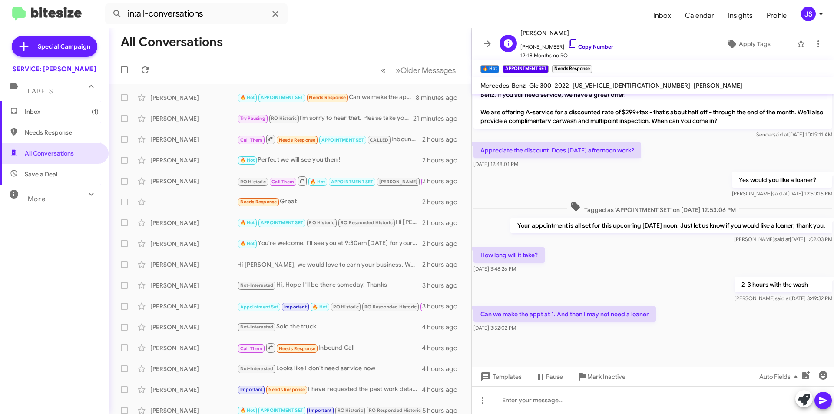
click at [568, 44] on icon at bounding box center [573, 43] width 10 height 10
click at [52, 113] on span "Inbox (1)" at bounding box center [62, 111] width 74 height 9
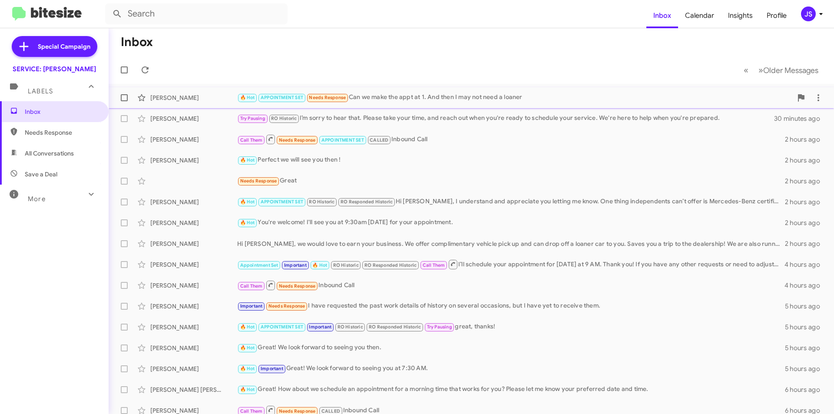
click at [216, 105] on div "Alex Schwiebert 🔥 Hot APPOINTMENT SET Needs Response Can we make the appt at 1.…" at bounding box center [472, 97] width 712 height 17
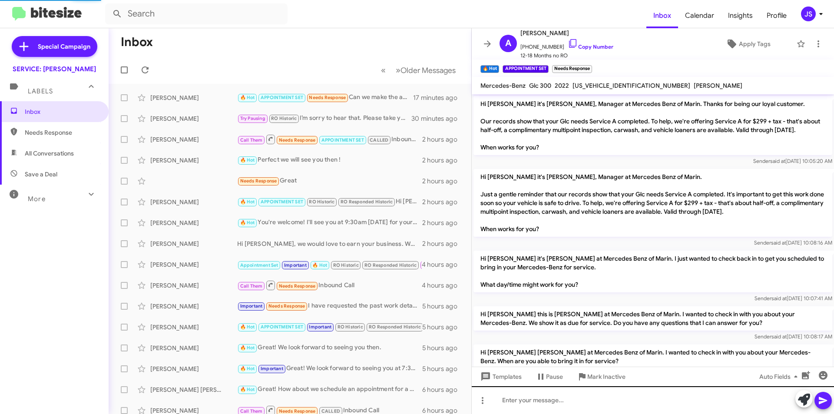
scroll to position [390, 0]
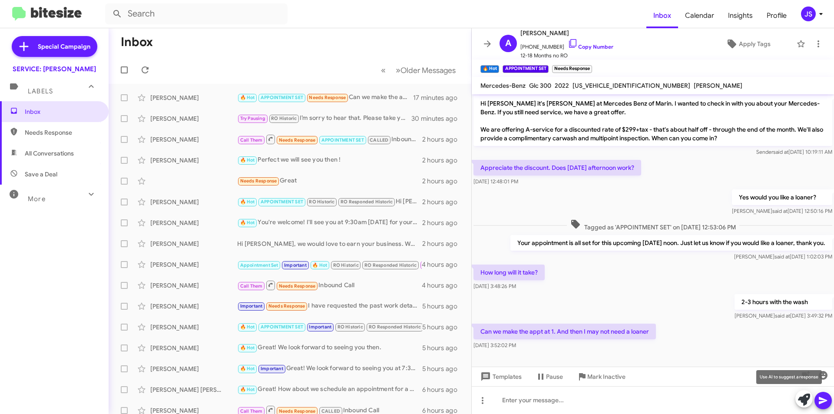
click at [799, 402] on icon at bounding box center [804, 400] width 12 height 12
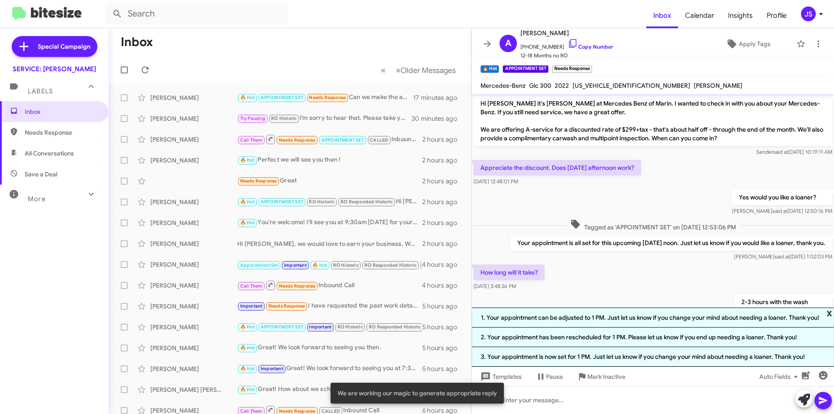
click at [831, 311] on span "x" at bounding box center [830, 313] width 6 height 10
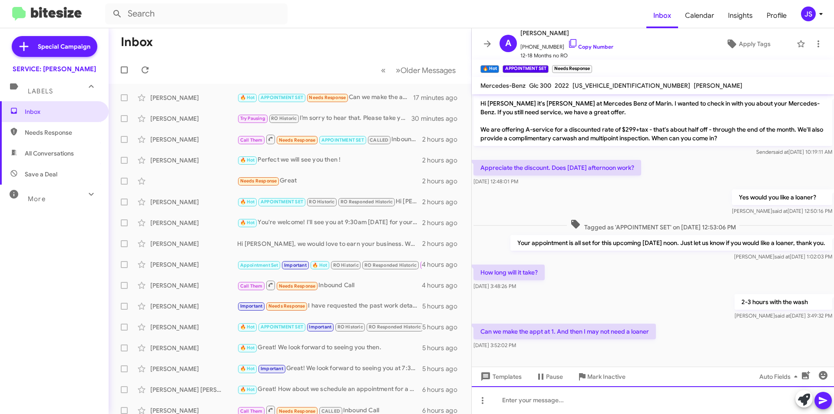
click at [669, 402] on div at bounding box center [653, 400] width 362 height 28
click at [524, 400] on div "Perfect we will see you on Friday at 1:00pm :)" at bounding box center [653, 400] width 362 height 28
click at [654, 401] on div "Perfect, we will see you [DATE] at 1:00pm :)" at bounding box center [653, 400] width 362 height 28
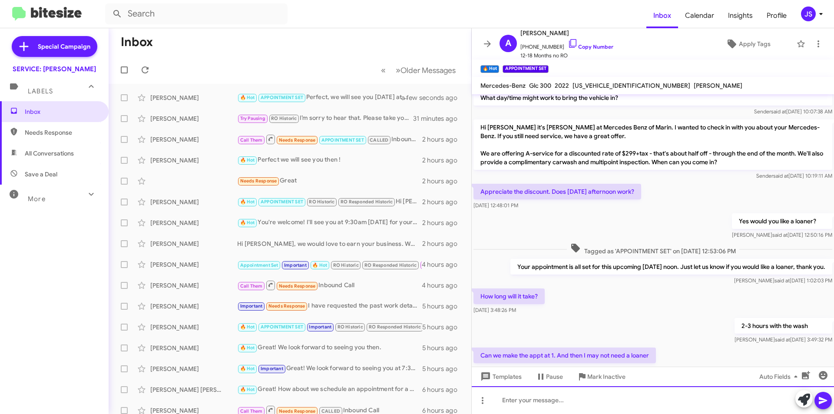
scroll to position [439, 0]
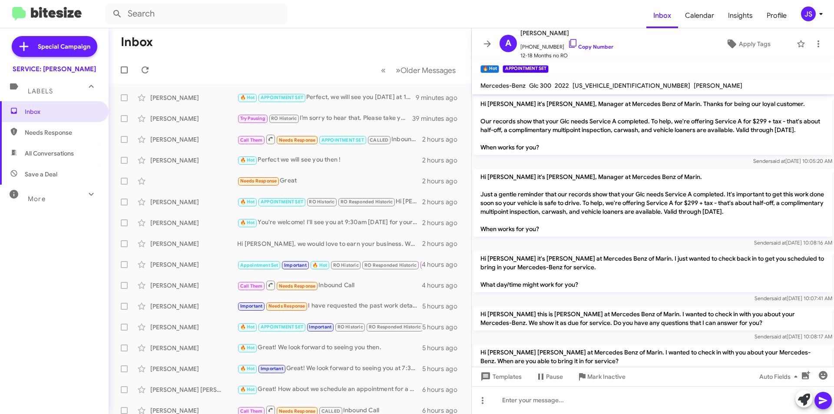
scroll to position [439, 0]
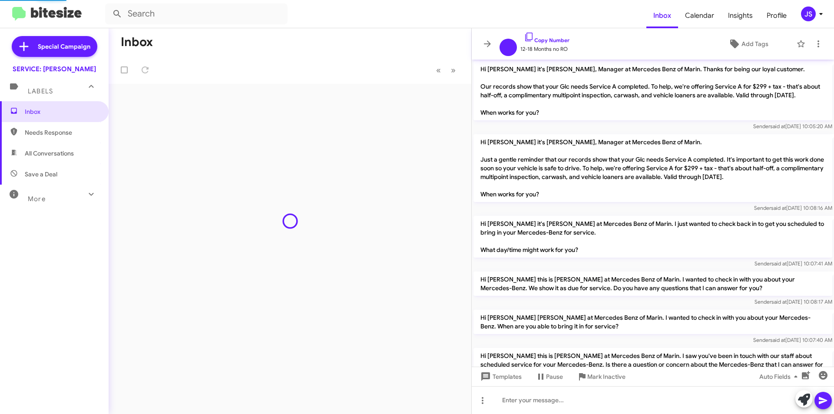
scroll to position [404, 0]
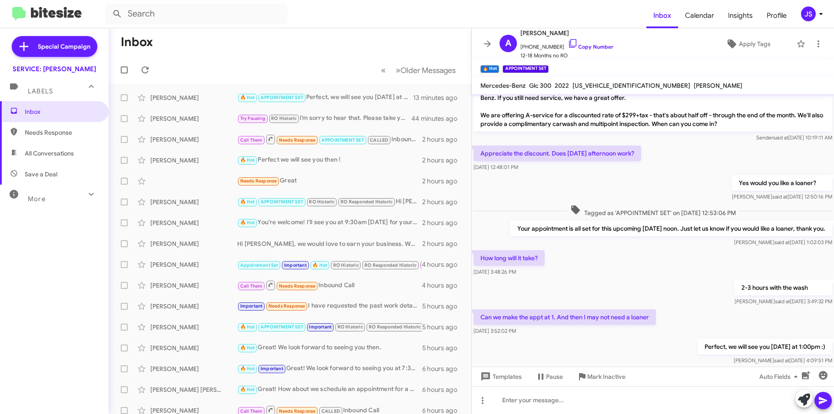
click at [66, 142] on span "Needs Response" at bounding box center [54, 132] width 109 height 21
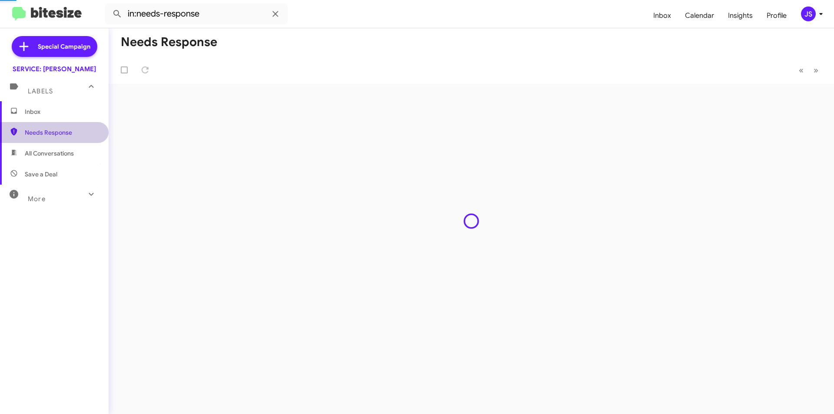
click at [66, 150] on span "All Conversations" at bounding box center [49, 153] width 49 height 9
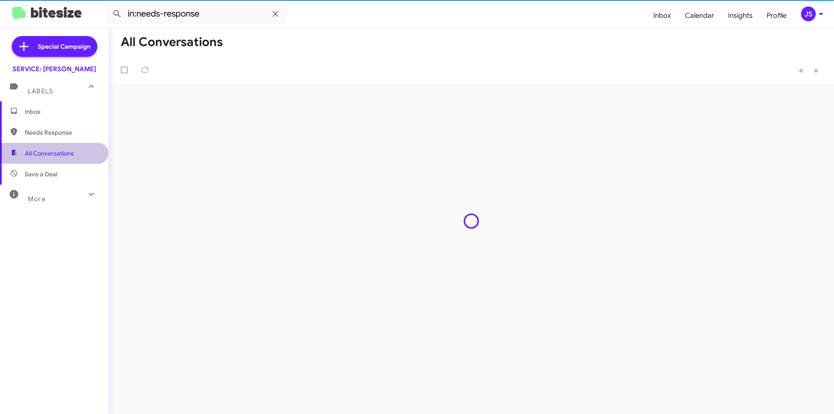
type input "in:all-conversations"
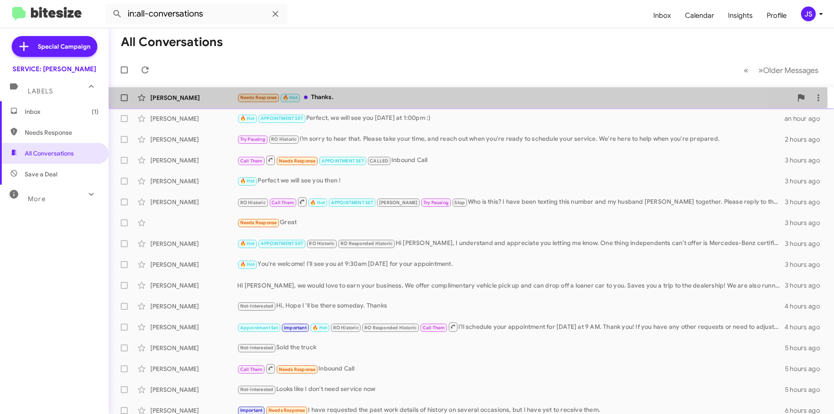
click at [301, 99] on div "Needs Response 🔥 Hot Thanks." at bounding box center [514, 98] width 555 height 10
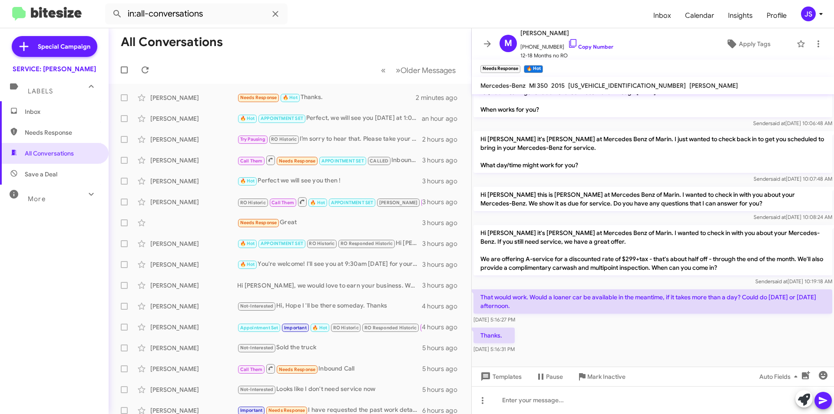
scroll to position [181, 0]
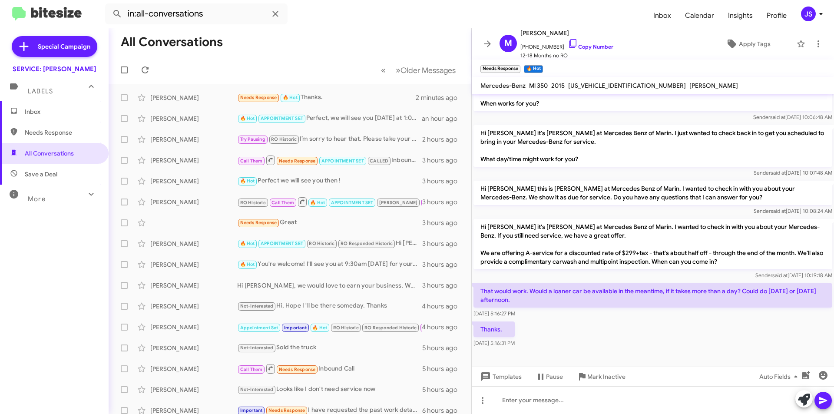
click at [712, 311] on div "[DATE] 5:16:27 PM" at bounding box center [653, 313] width 359 height 9
click at [742, 309] on div "[DATE] 5:16:27 PM" at bounding box center [653, 313] width 359 height 9
click at [568, 47] on icon at bounding box center [573, 43] width 10 height 10
click at [807, 373] on icon at bounding box center [808, 372] width 4 height 4
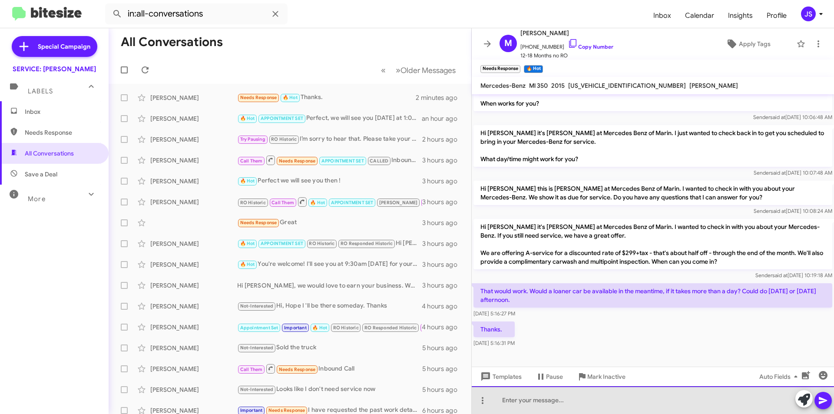
click at [586, 404] on div at bounding box center [653, 400] width 362 height 28
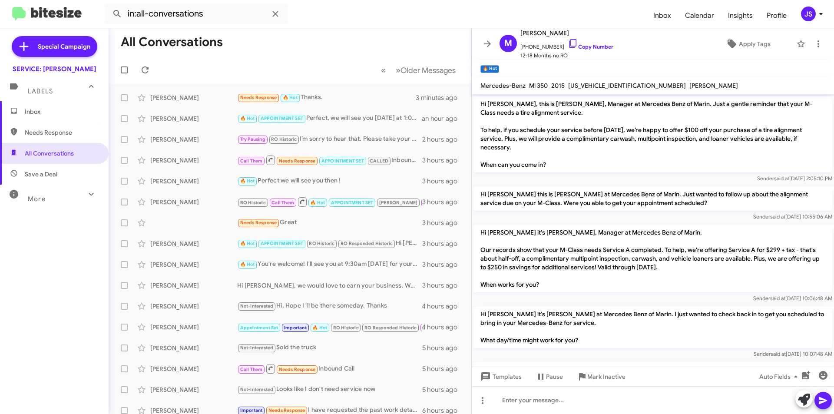
scroll to position [213, 0]
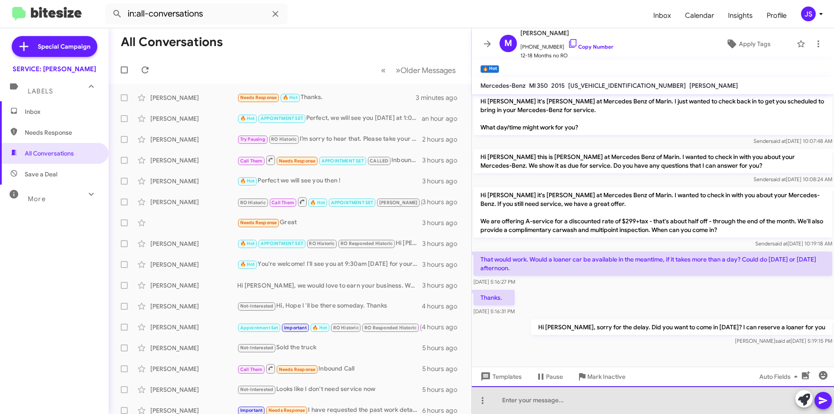
click at [645, 412] on div at bounding box center [653, 400] width 362 height 28
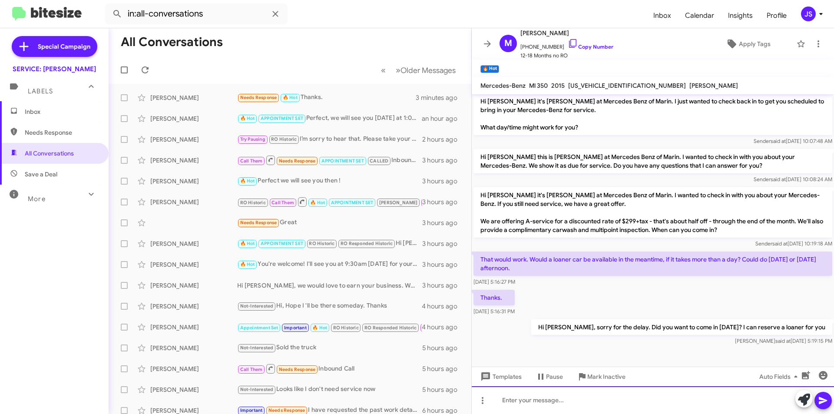
click at [605, 396] on div at bounding box center [653, 400] width 362 height 28
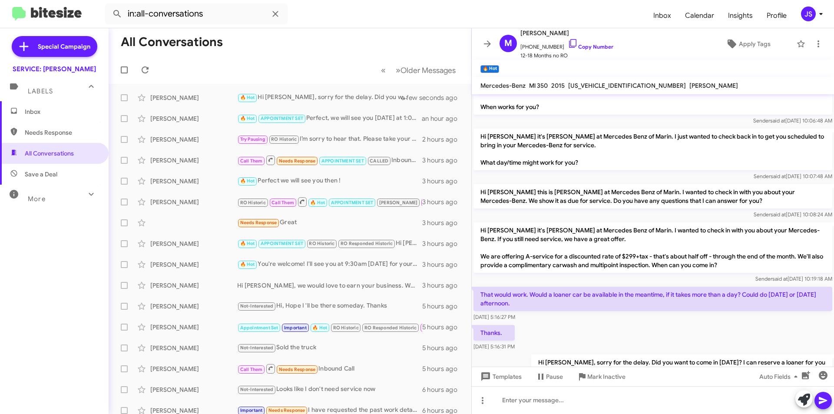
scroll to position [213, 0]
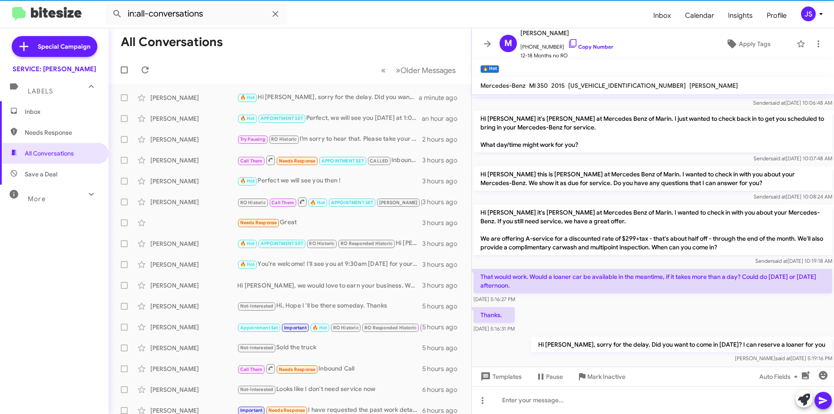
scroll to position [213, 0]
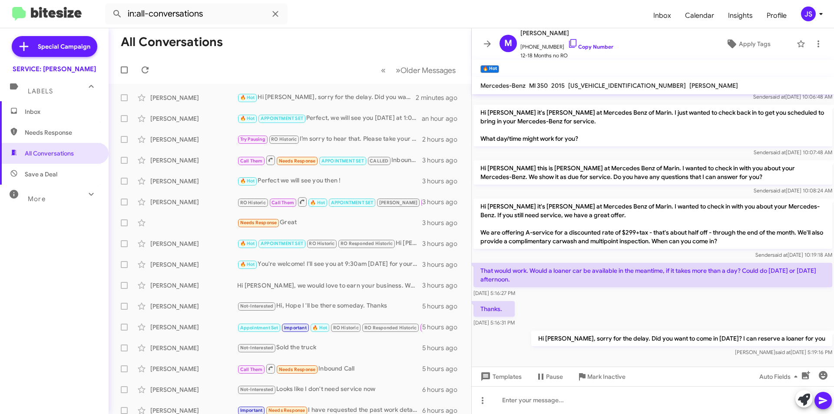
scroll to position [213, 0]
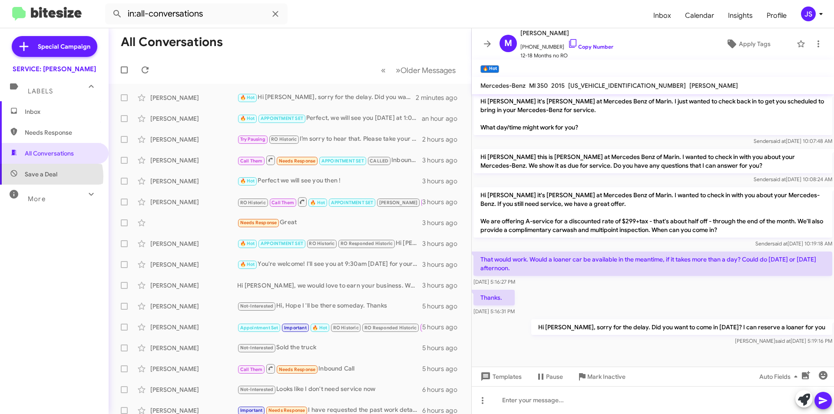
click at [50, 176] on span "Save a Deal" at bounding box center [41, 174] width 33 height 9
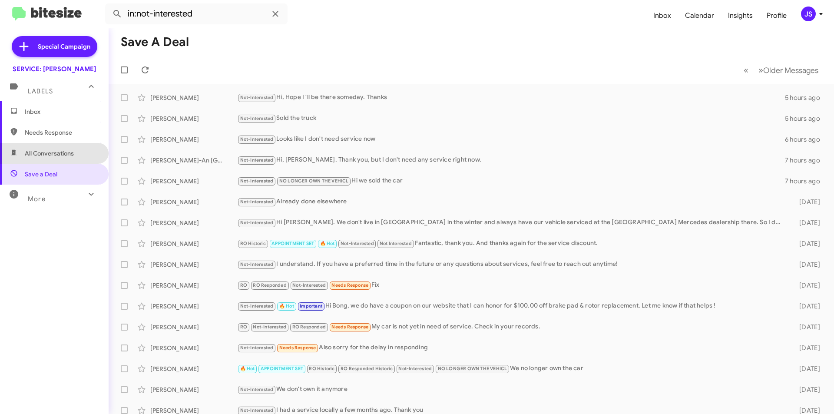
click at [62, 145] on span "All Conversations" at bounding box center [54, 153] width 109 height 21
type input "in:all-conversations"
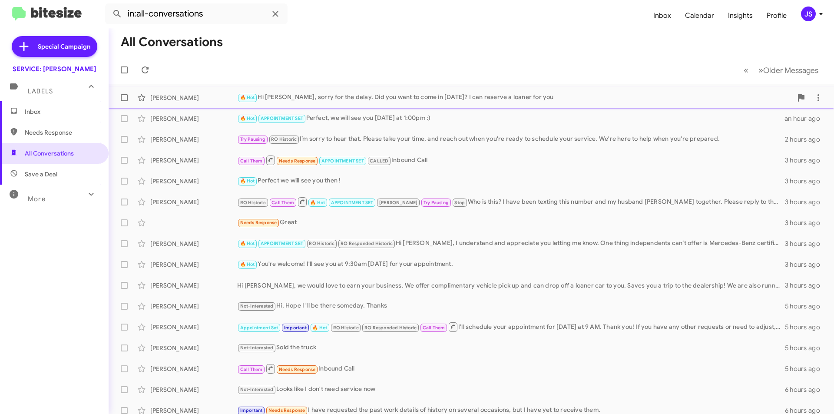
click at [451, 100] on div "🔥 Hot Hi Meaghan, sorry for the delay. Did you want to come in tomorrow? I can …" at bounding box center [514, 98] width 555 height 10
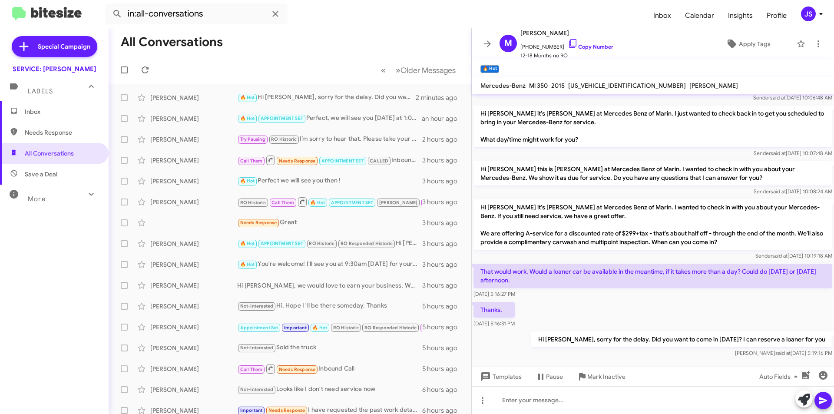
scroll to position [213, 0]
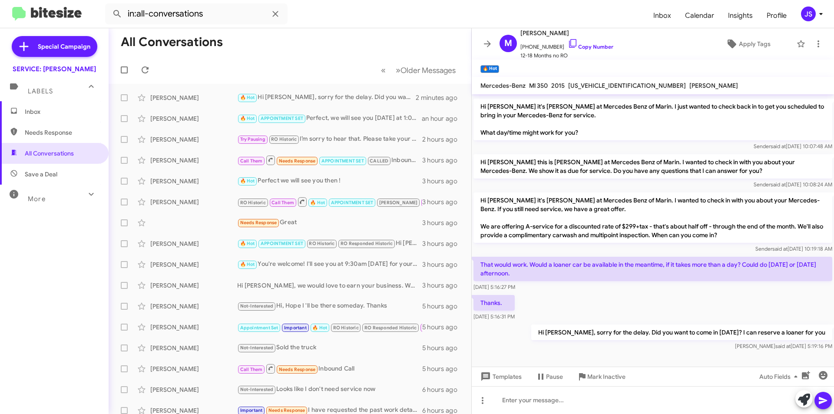
scroll to position [213, 0]
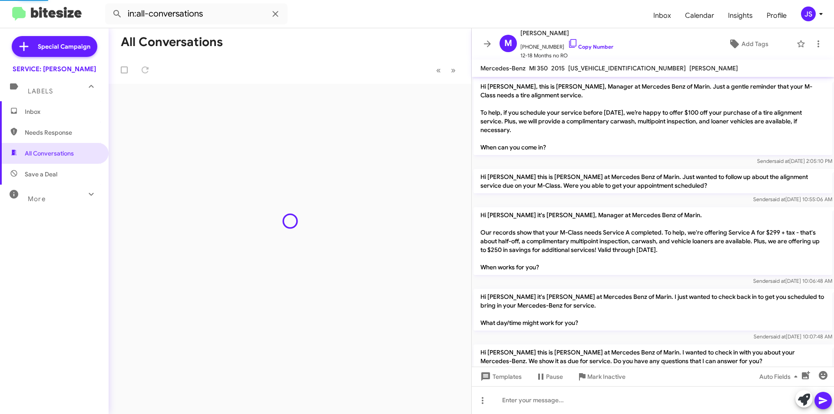
scroll to position [195, 0]
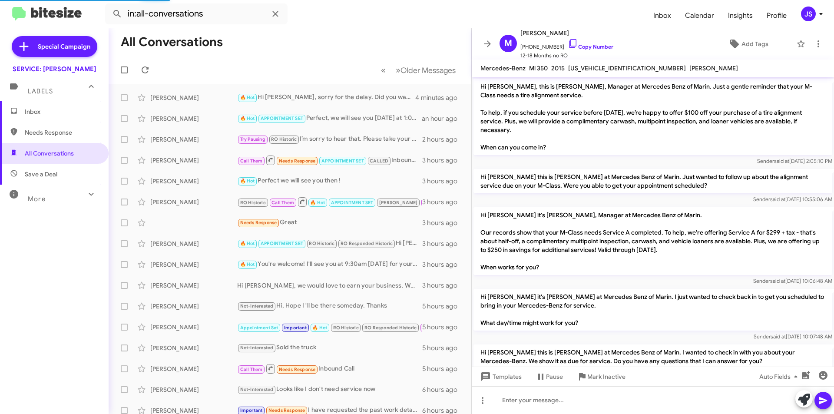
scroll to position [195, 0]
